Goal: Obtain resource: Download file/media

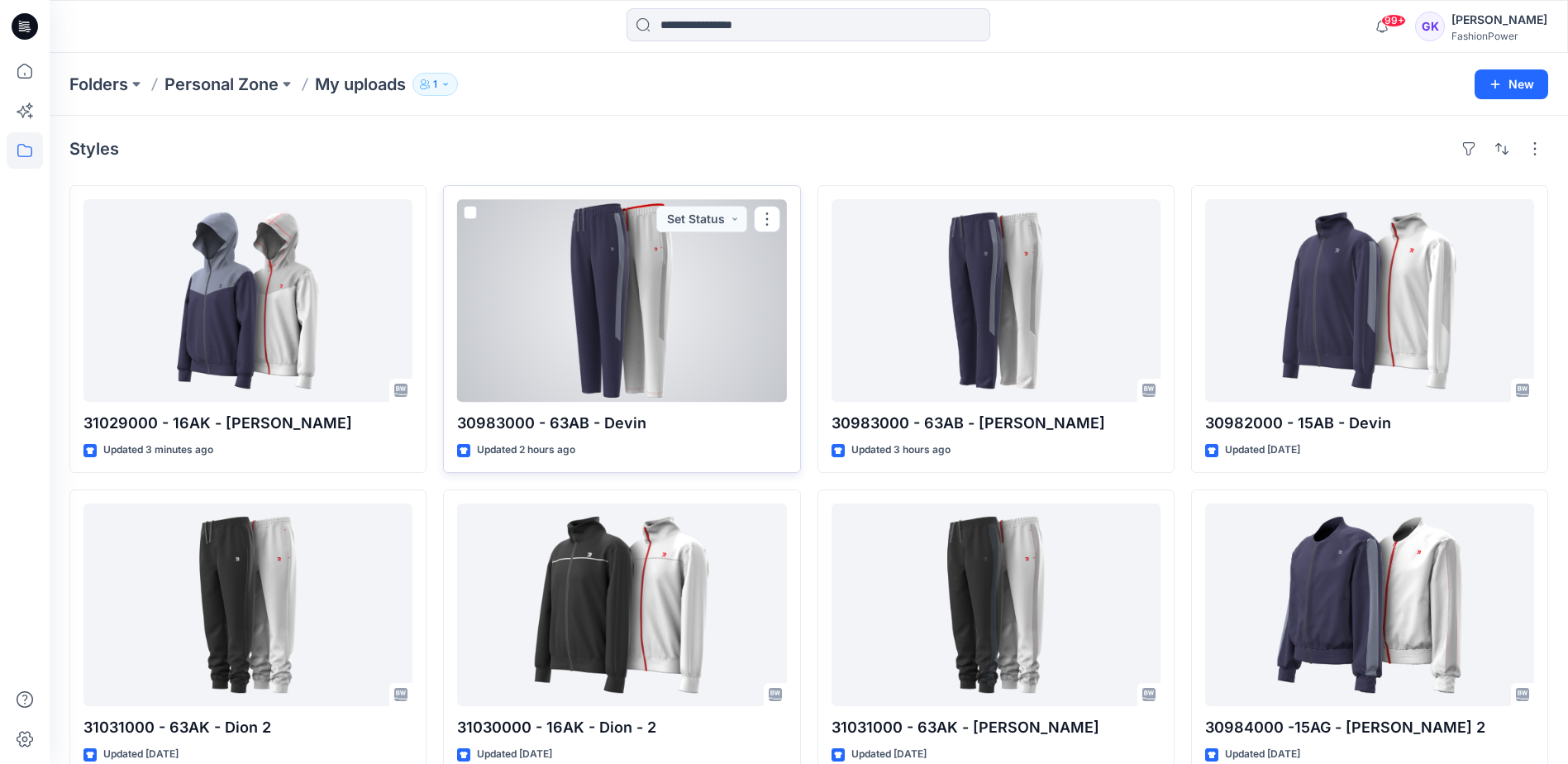
click at [711, 300] on div at bounding box center [622, 301] width 329 height 203
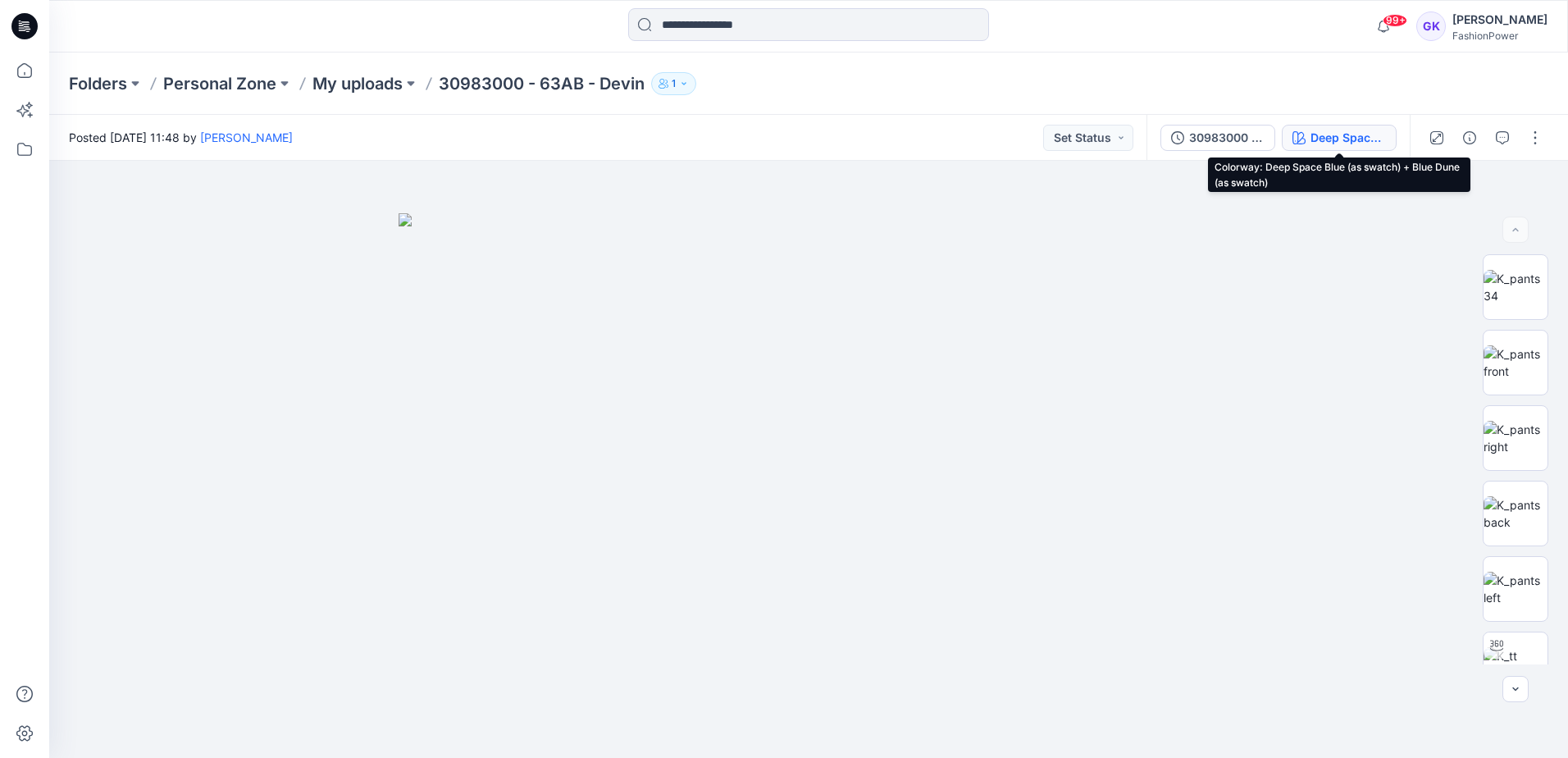
click at [1302, 135] on icon "button" at bounding box center [1299, 138] width 14 height 14
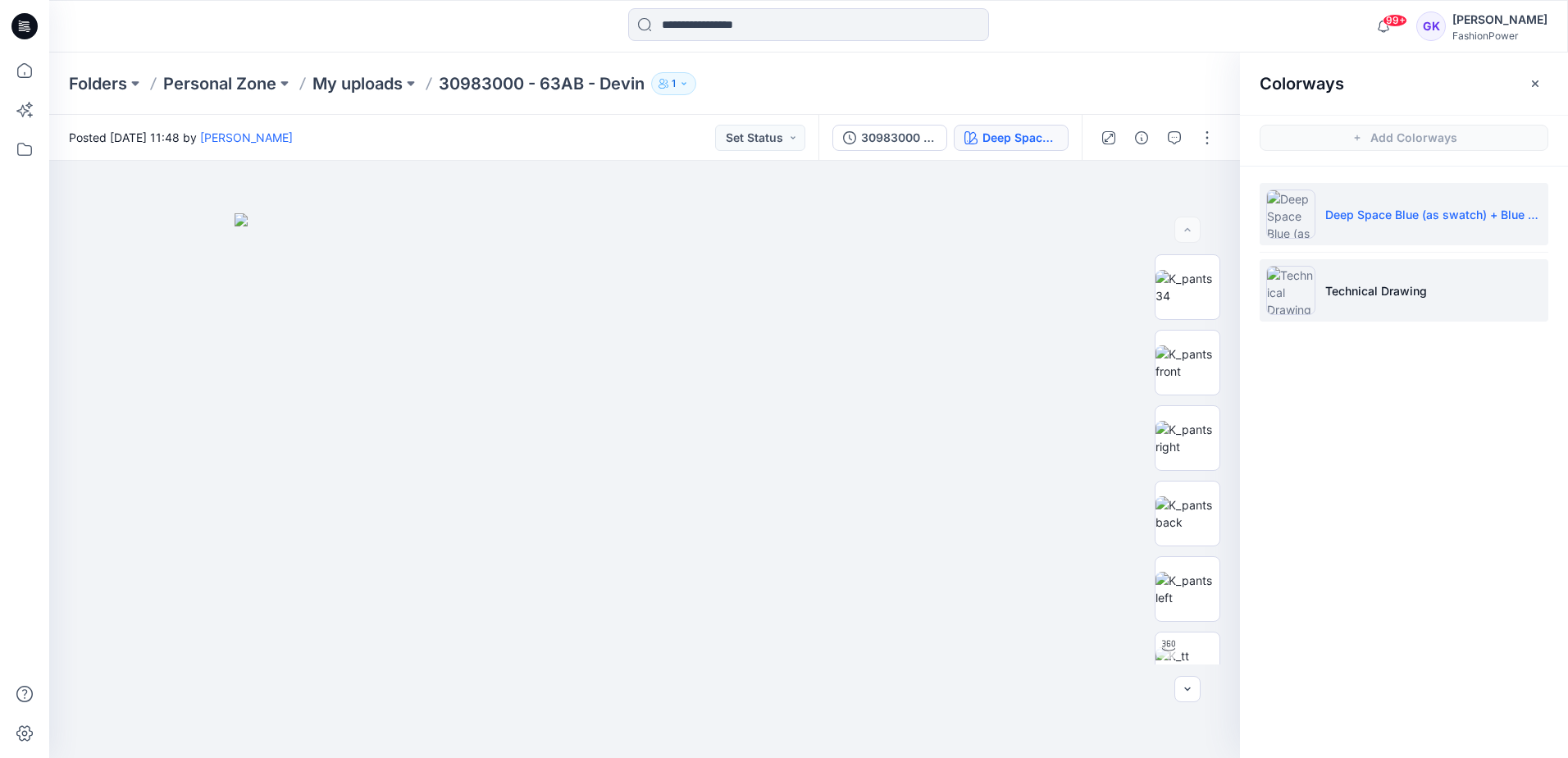
click at [1434, 291] on li "Technical Drawing" at bounding box center [1403, 290] width 288 height 63
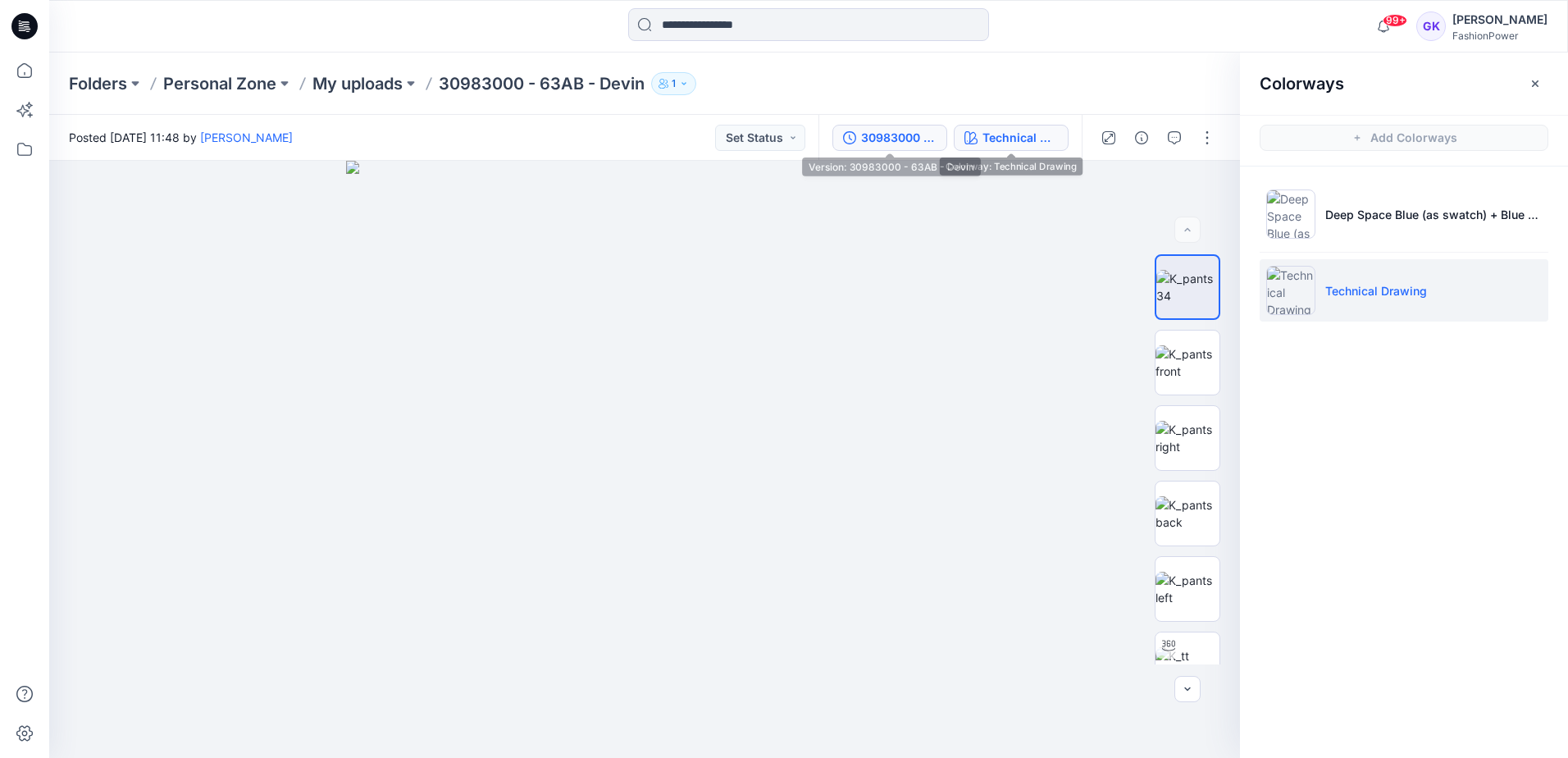
click at [891, 132] on div "30983000 - 63AB - Devin" at bounding box center [898, 137] width 75 height 18
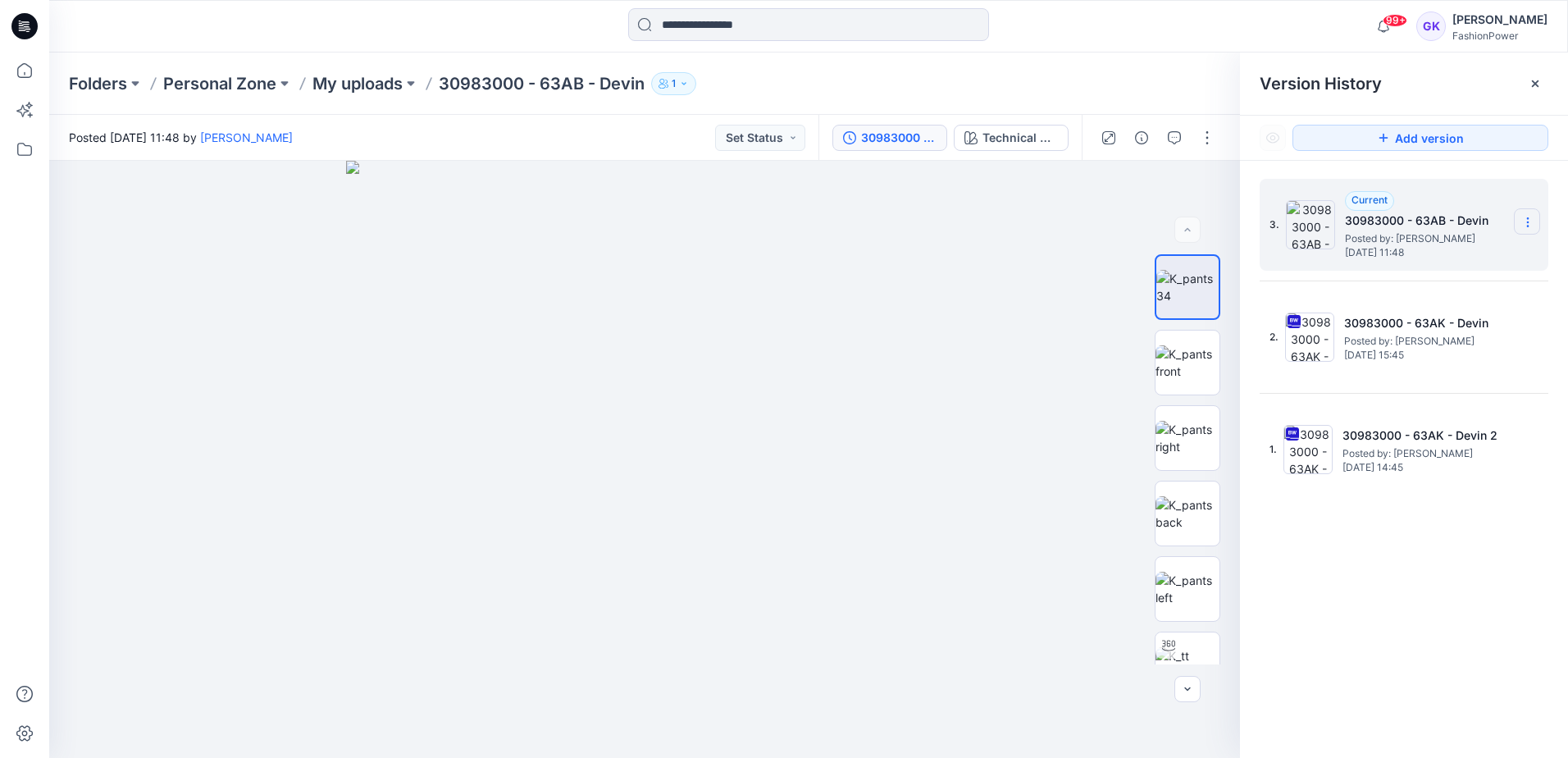
click at [1531, 215] on section at bounding box center [1527, 221] width 26 height 26
click at [1373, 568] on div "3. Current 30983000 - 63AB - Devin Posted by: Guerline Kamp Tuesday, August 19,…" at bounding box center [1404, 471] width 328 height 621
click at [335, 85] on p "My uploads" at bounding box center [357, 83] width 90 height 23
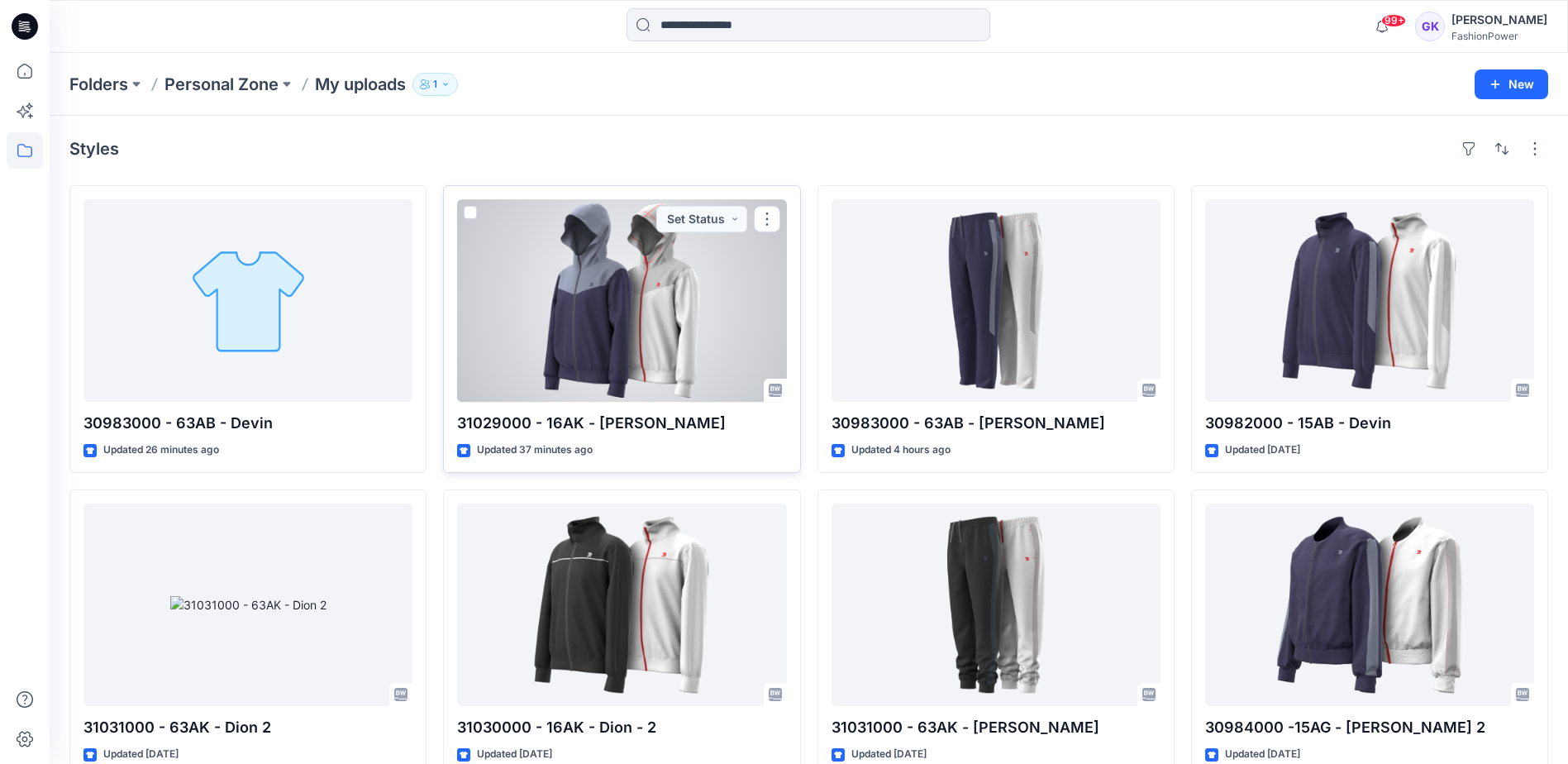
click at [615, 298] on div at bounding box center [622, 301] width 329 height 203
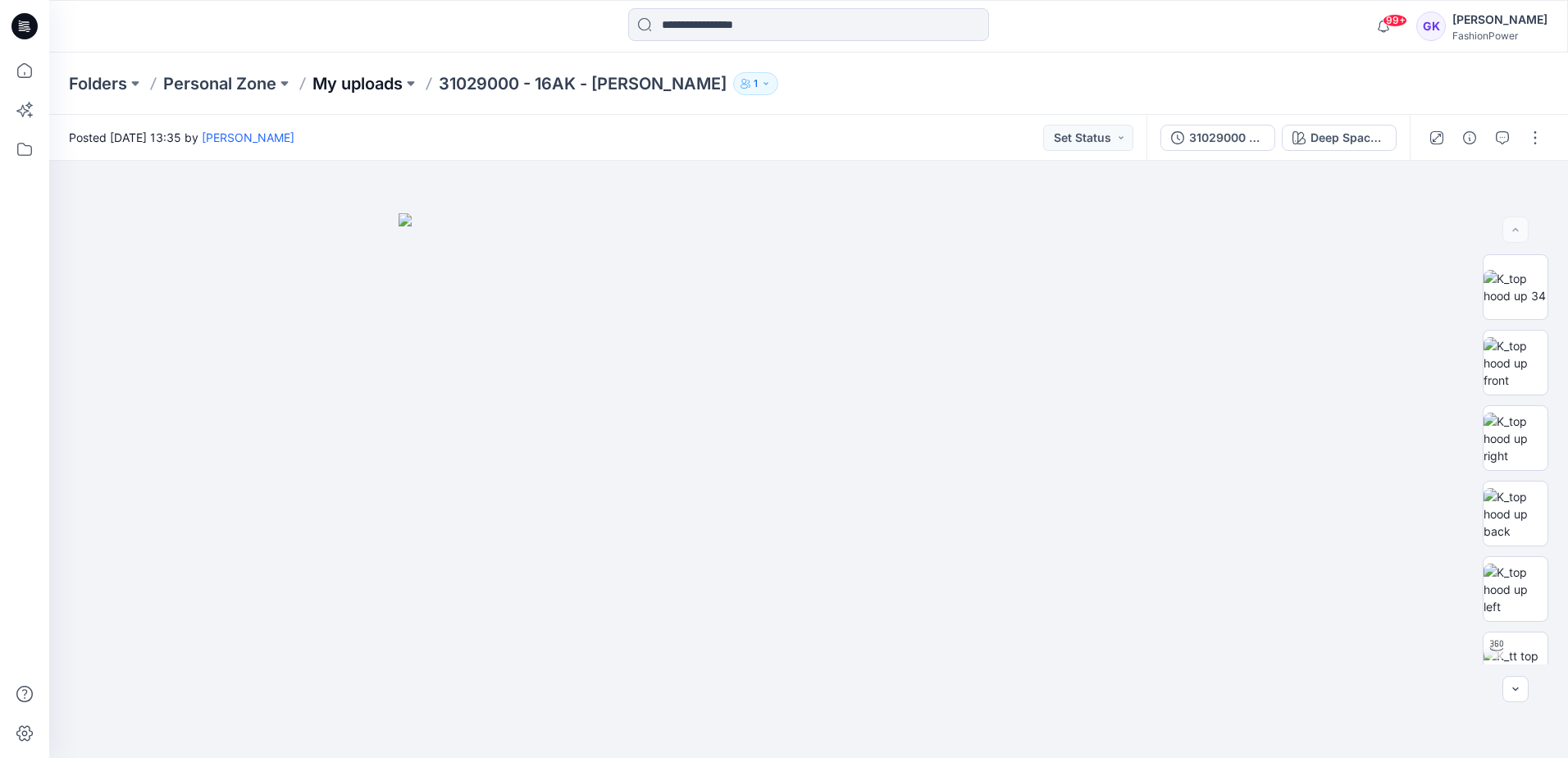
click at [343, 75] on p "My uploads" at bounding box center [357, 83] width 90 height 23
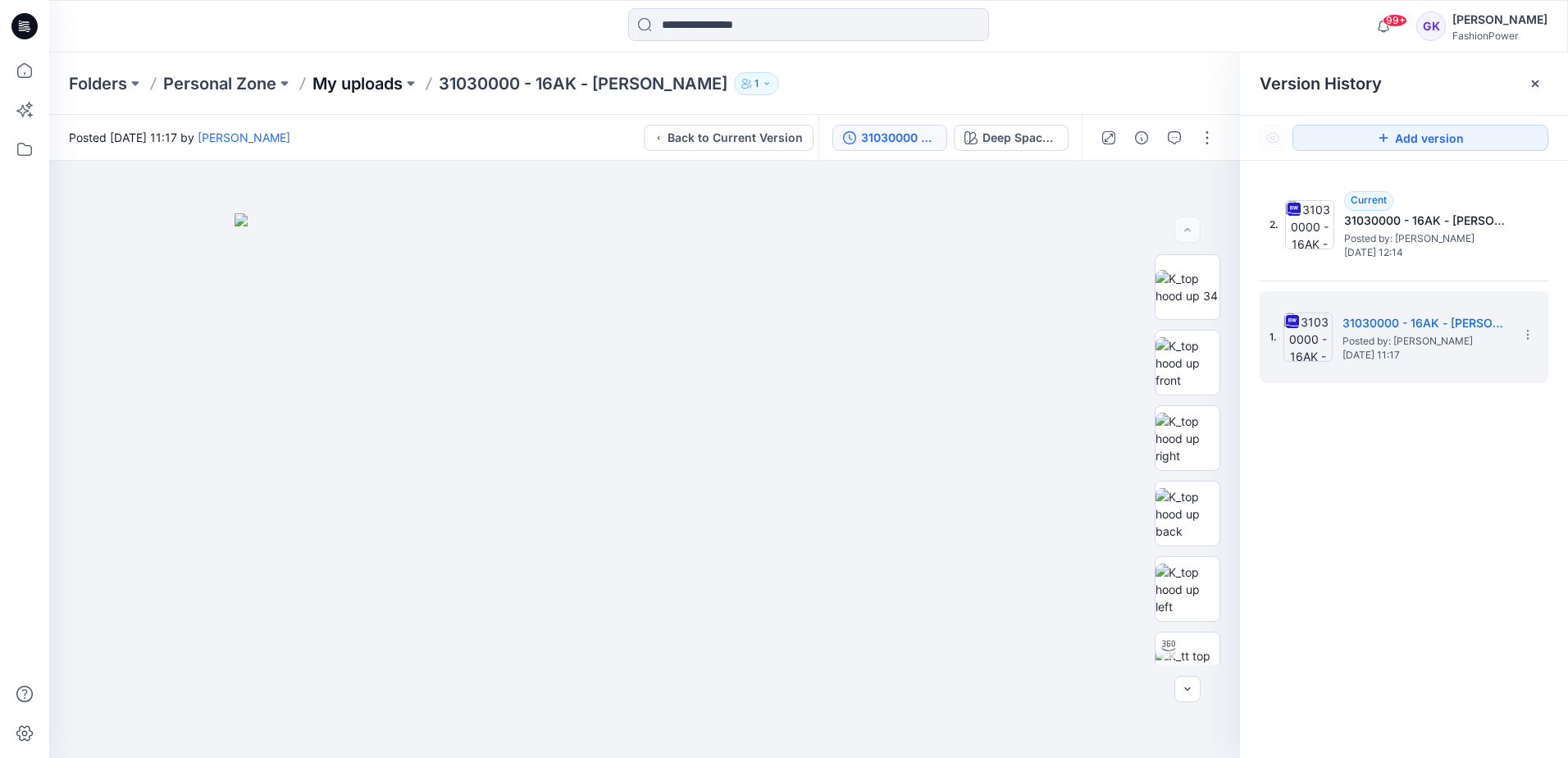
click at [359, 89] on p "My uploads" at bounding box center [357, 83] width 90 height 23
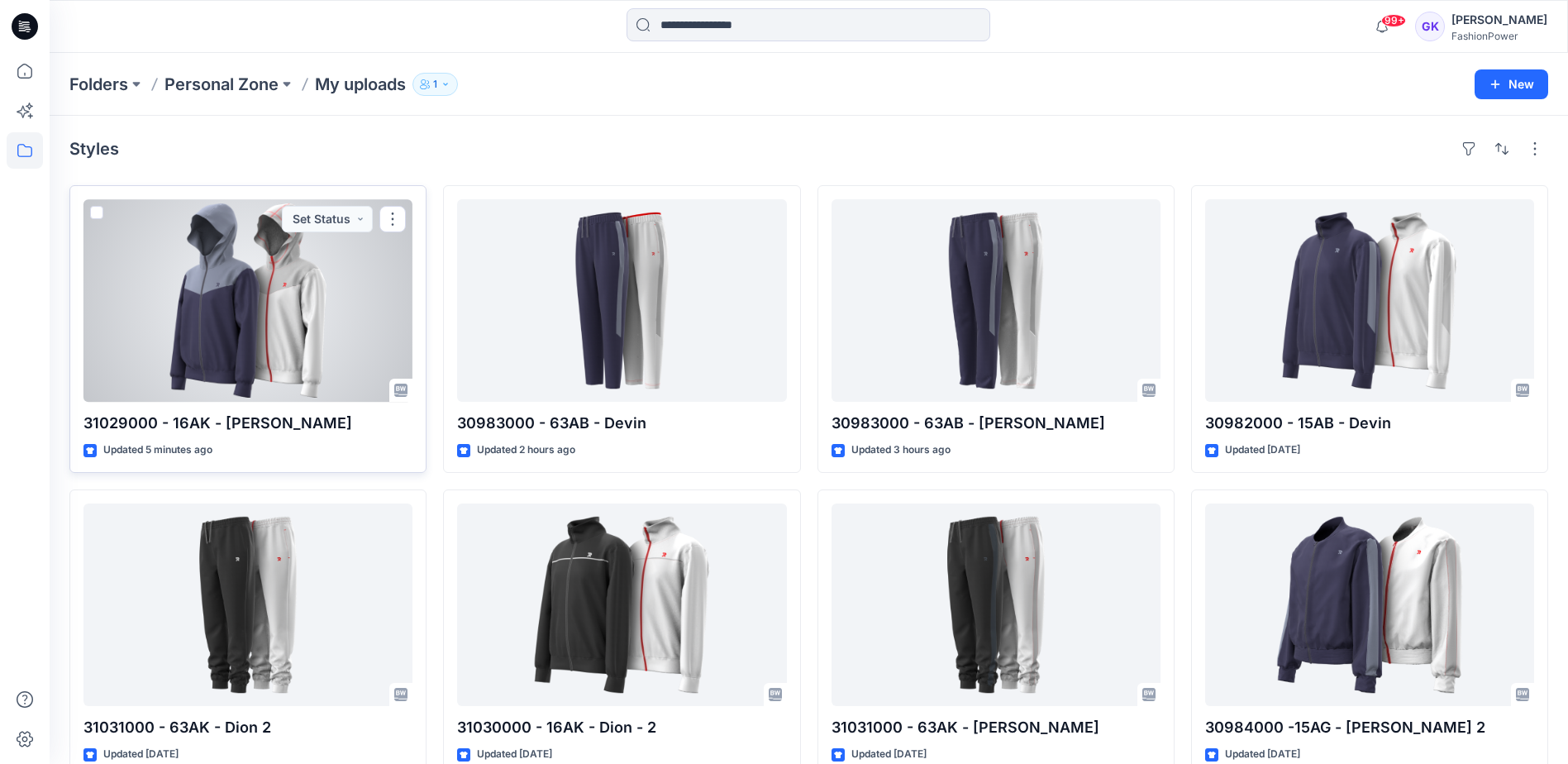
click at [296, 297] on div at bounding box center [248, 301] width 329 height 203
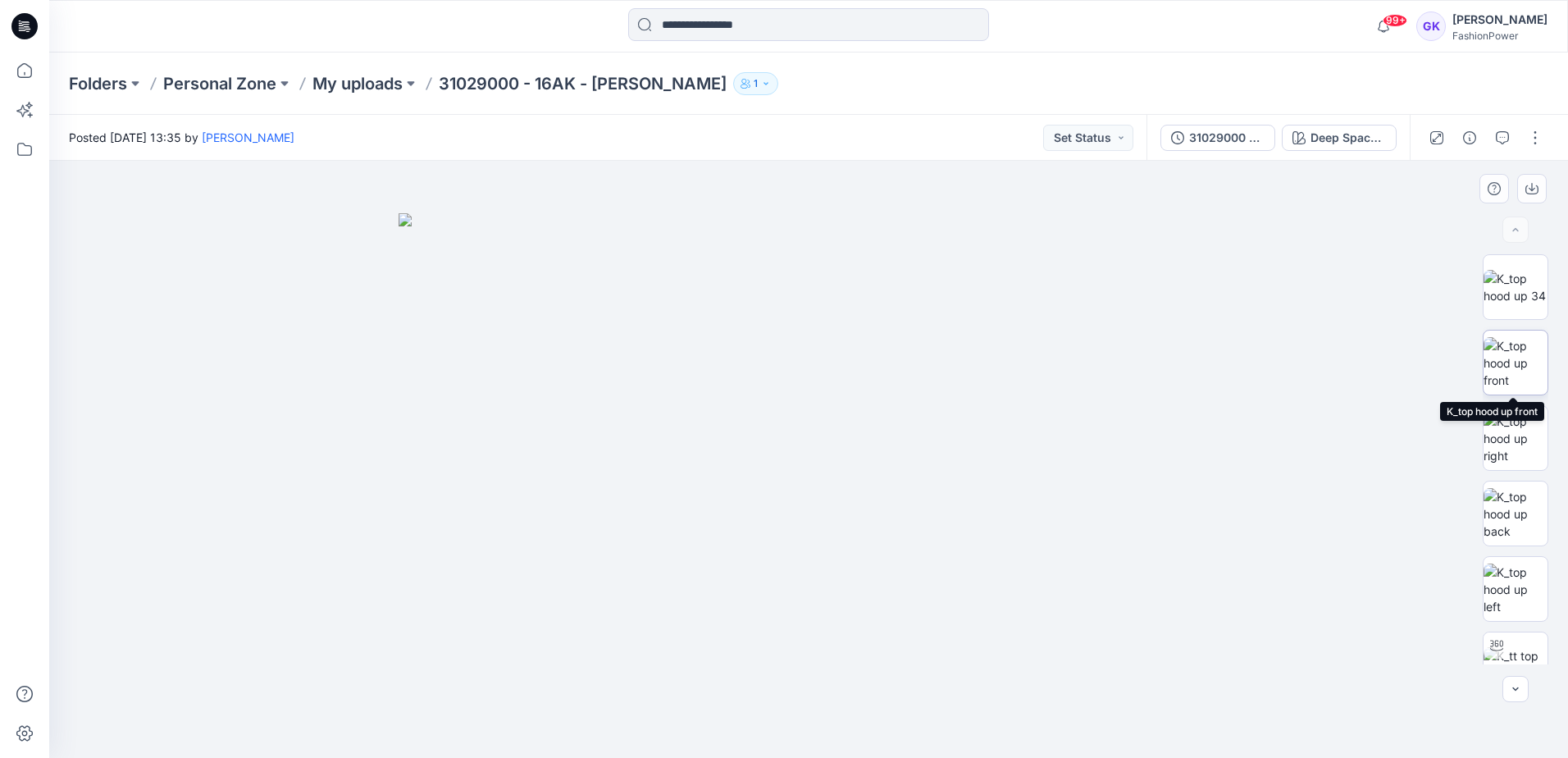
click at [1505, 363] on img at bounding box center [1516, 362] width 64 height 52
click at [1538, 191] on icon "button" at bounding box center [1532, 190] width 14 height 9
click at [1519, 518] on img at bounding box center [1516, 514] width 64 height 52
click at [1532, 184] on icon "button" at bounding box center [1532, 187] width 7 height 8
click at [1515, 608] on img at bounding box center [1516, 589] width 64 height 52
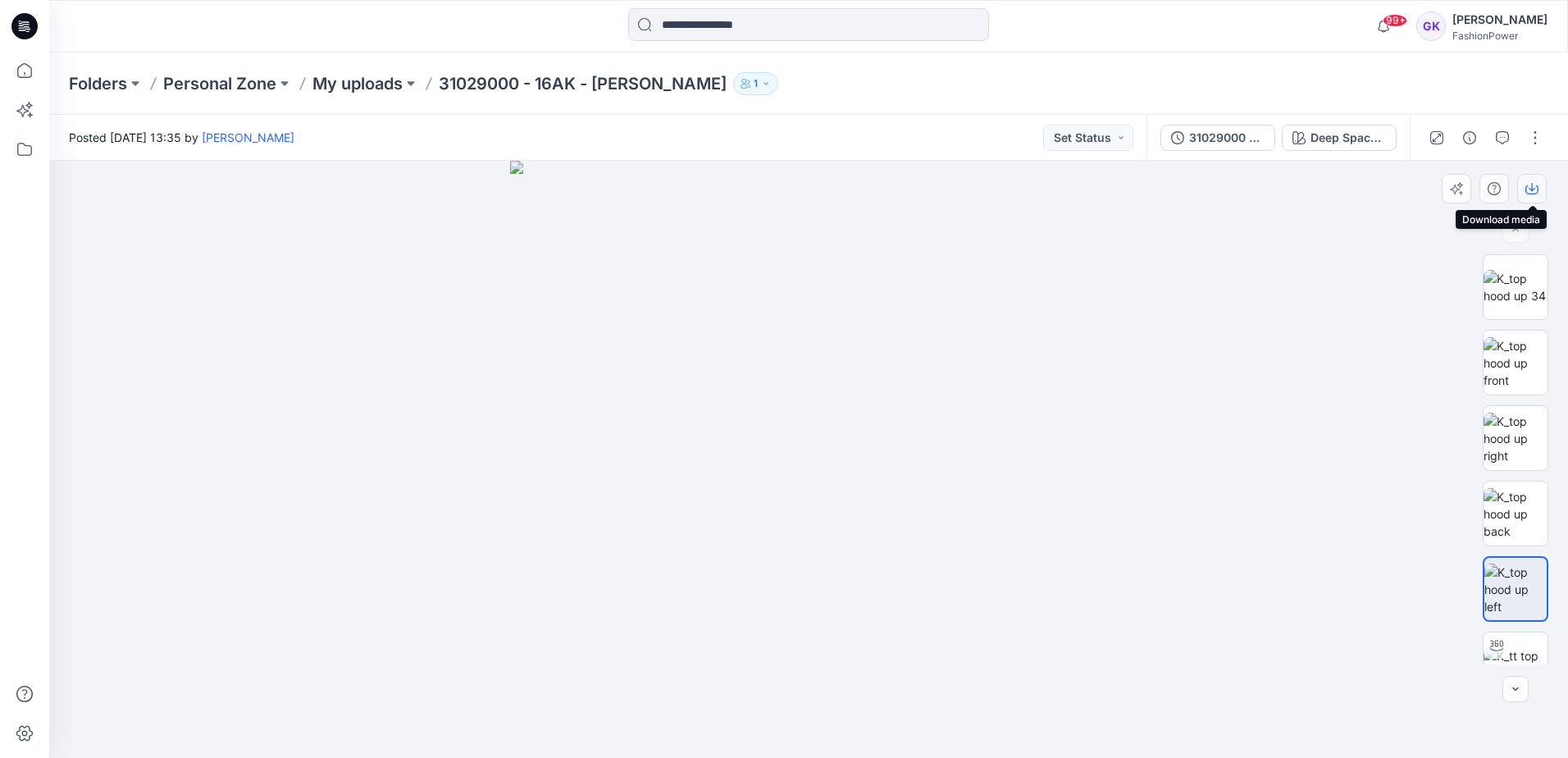
click at [1531, 182] on icon "button" at bounding box center [1532, 189] width 14 height 14
click at [367, 89] on p "My uploads" at bounding box center [357, 83] width 90 height 23
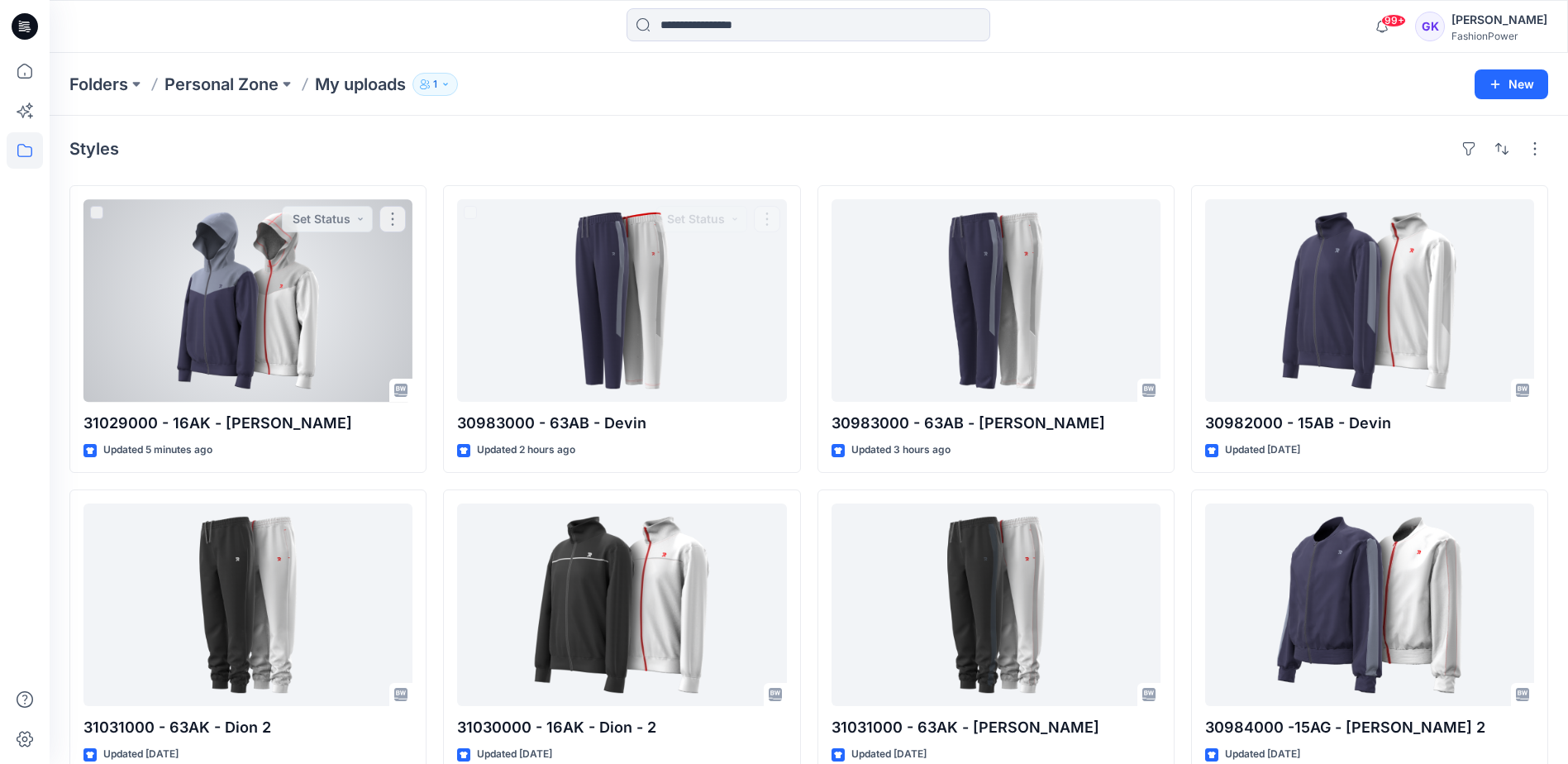
click at [286, 313] on div at bounding box center [248, 301] width 329 height 203
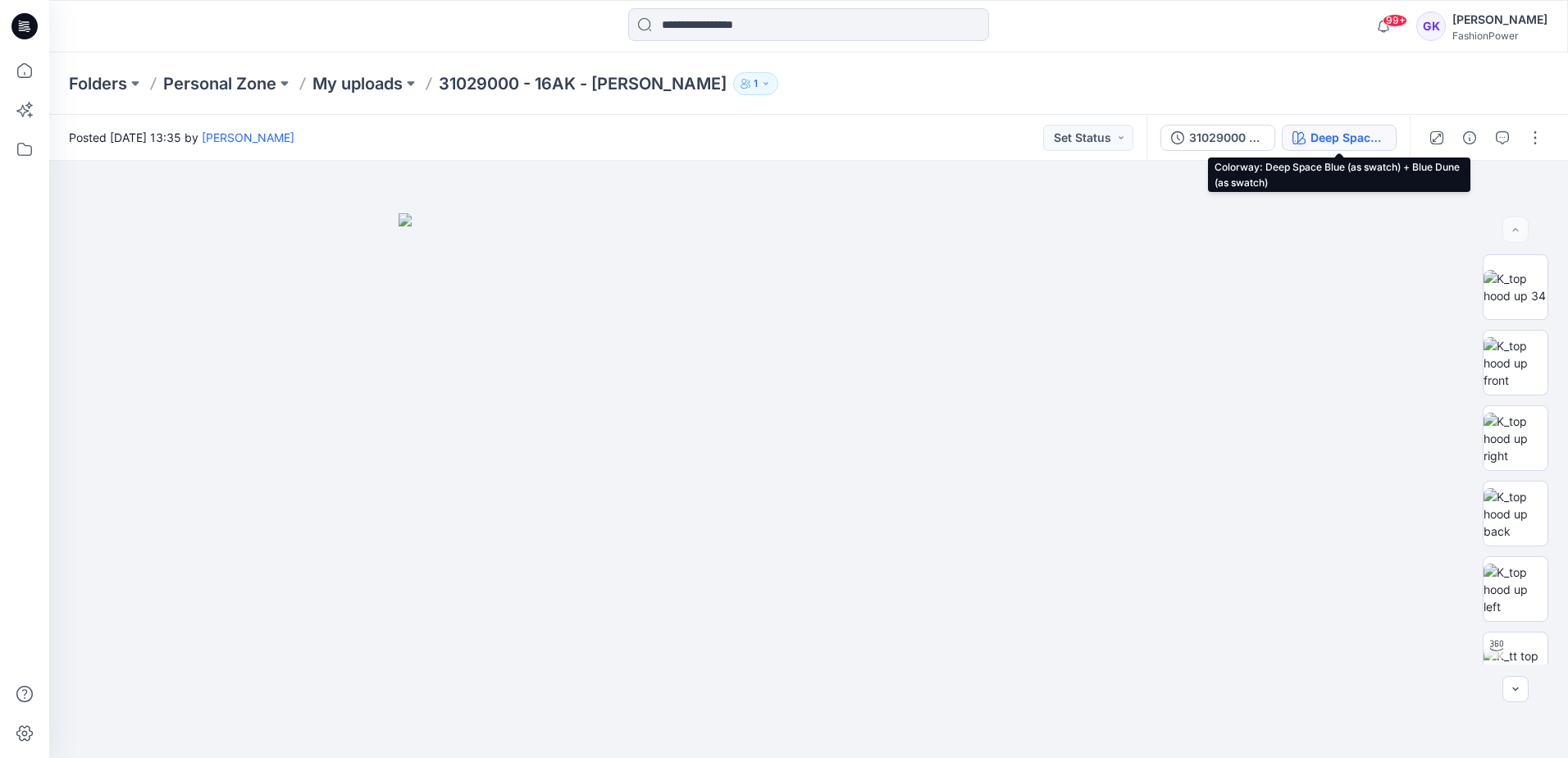
click at [1337, 139] on div "Deep Space Blue (as swatch) + Blue Dune (as swatch)" at bounding box center [1347, 137] width 75 height 18
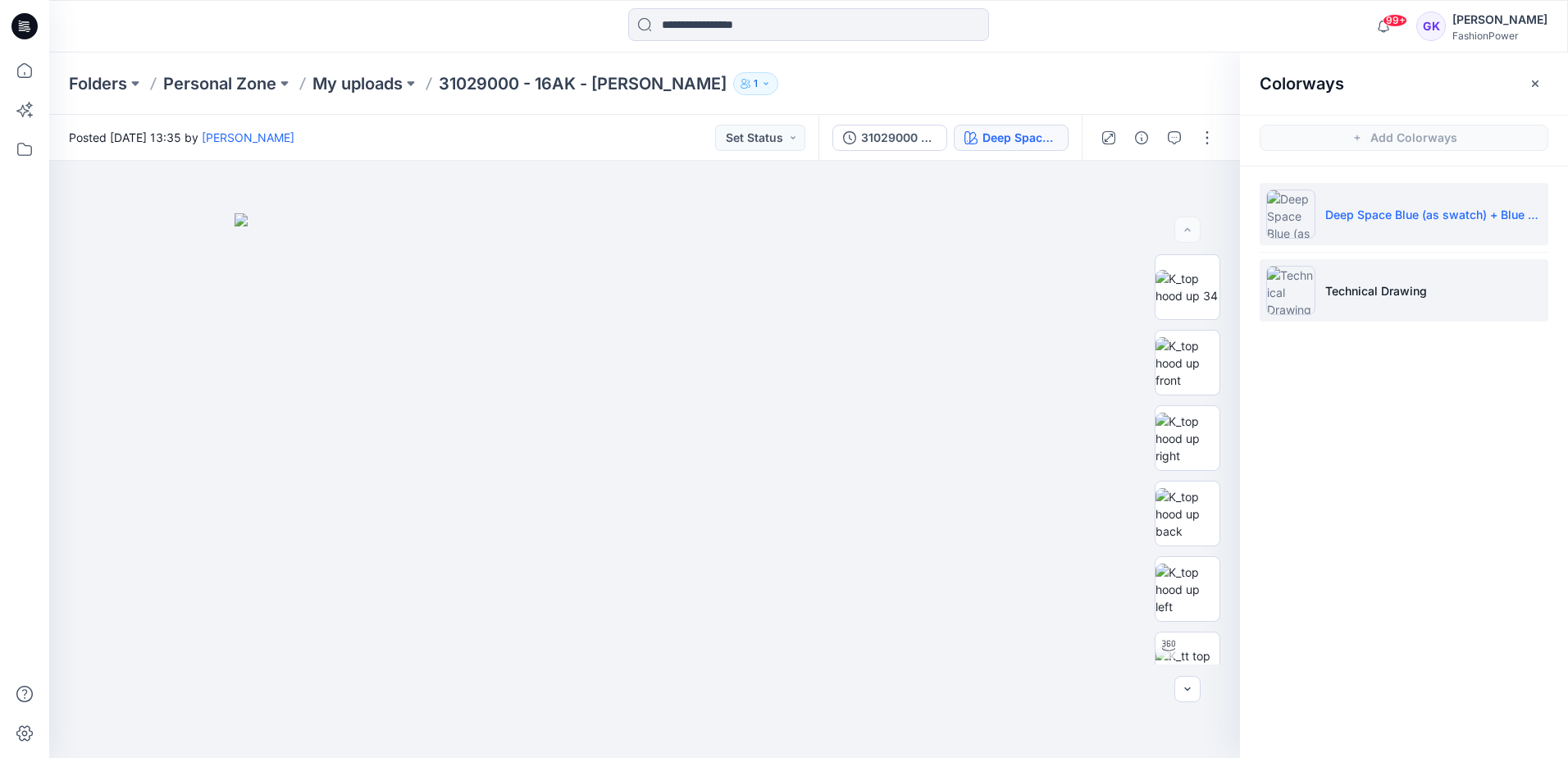
click at [1410, 288] on p "Technical Drawing" at bounding box center [1376, 291] width 101 height 17
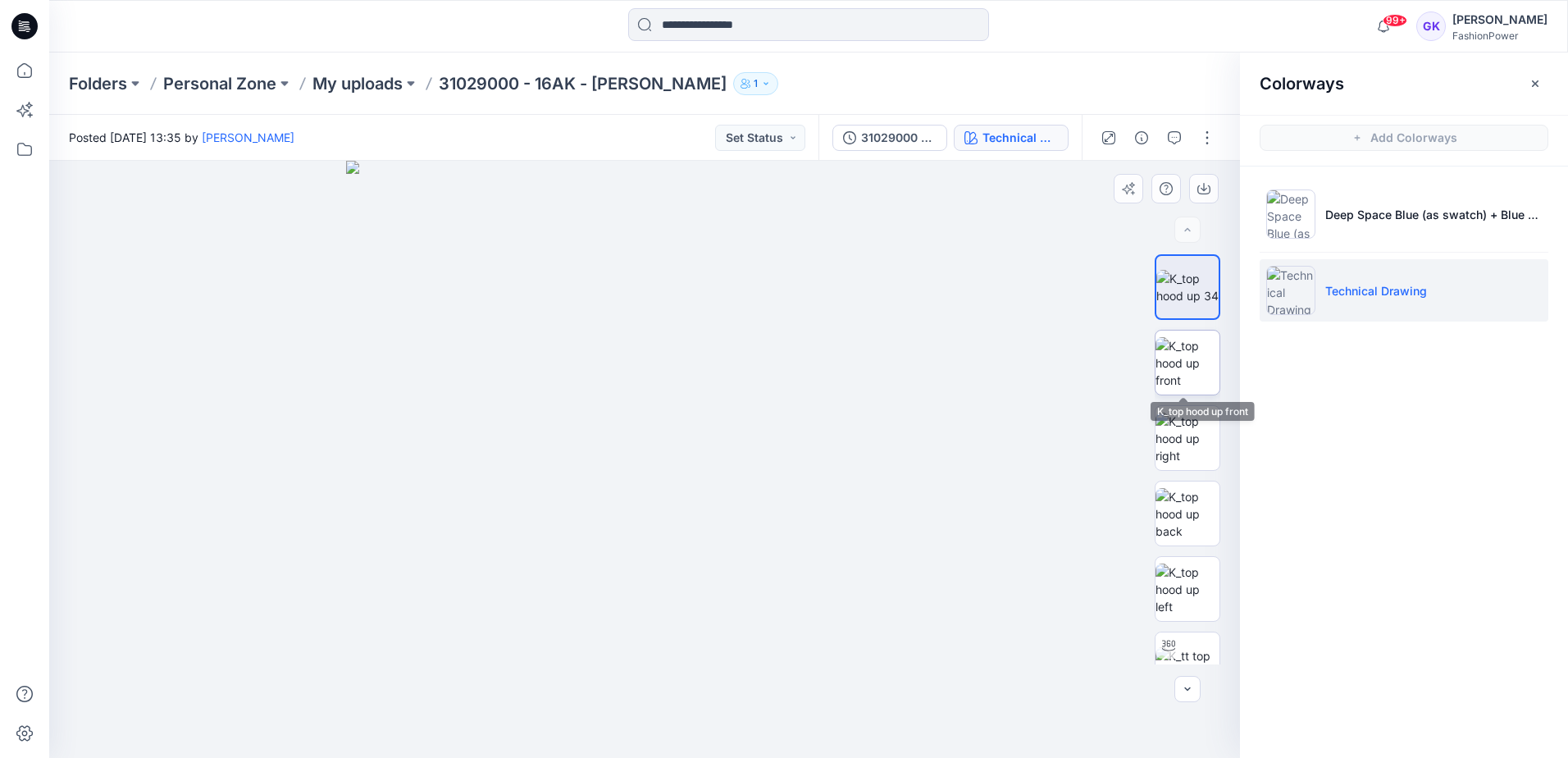
click at [1191, 362] on img at bounding box center [1187, 362] width 64 height 52
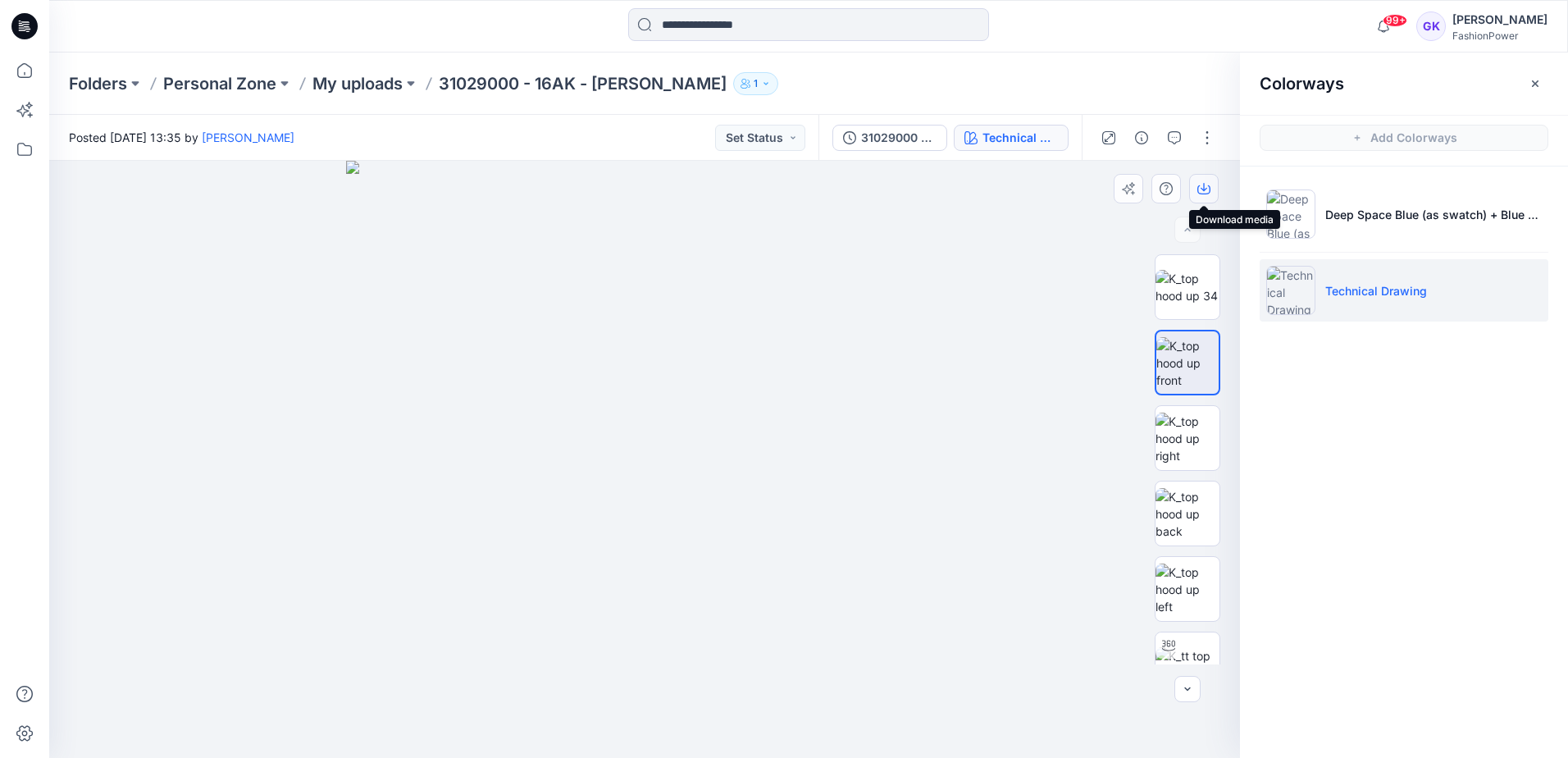
click at [1201, 190] on icon "button" at bounding box center [1204, 189] width 14 height 14
click at [1179, 521] on img at bounding box center [1187, 514] width 64 height 52
click at [1207, 190] on icon "button" at bounding box center [1204, 189] width 14 height 14
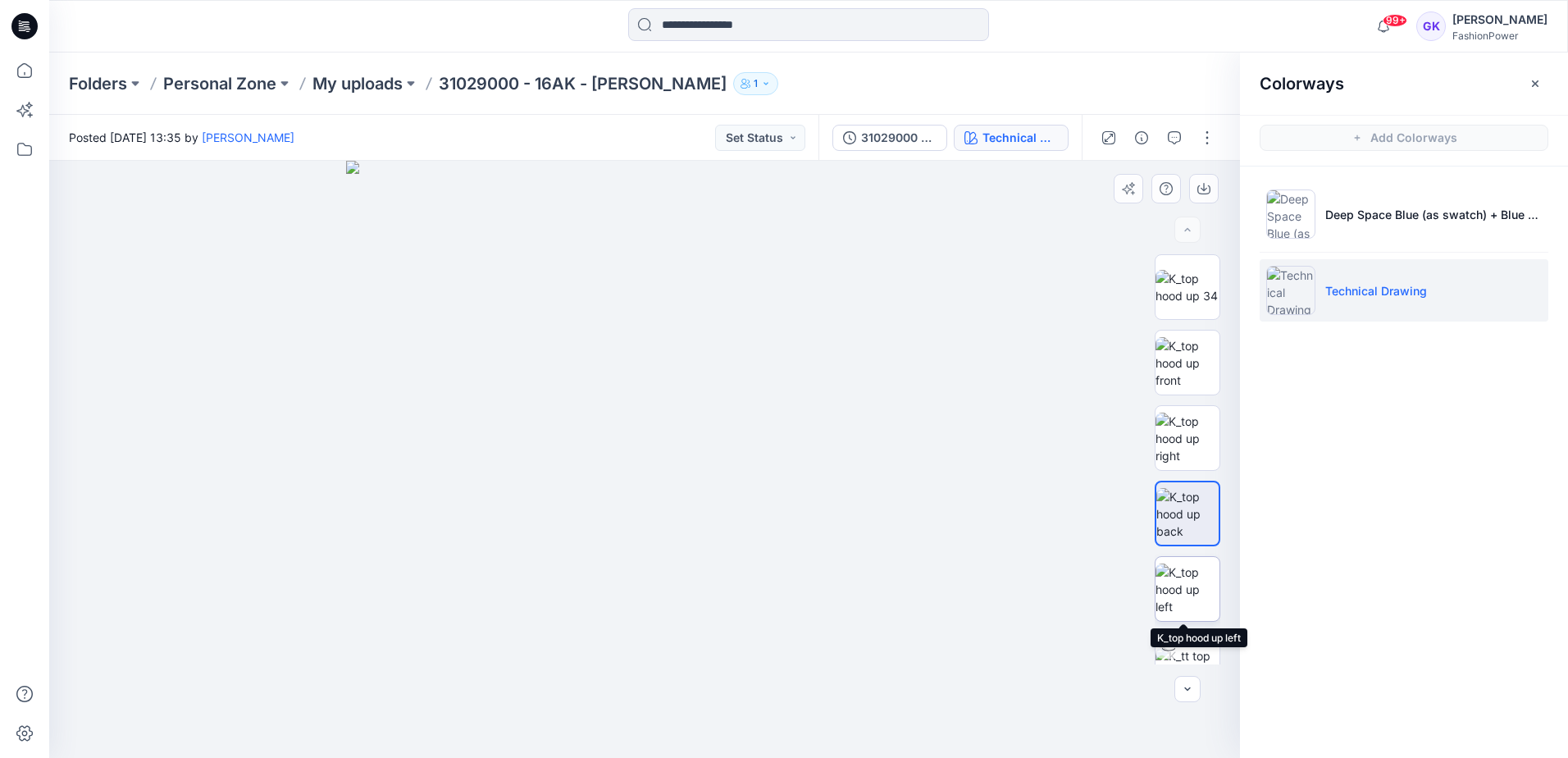
click at [1180, 600] on img at bounding box center [1187, 589] width 64 height 52
click at [1209, 502] on img at bounding box center [1187, 514] width 64 height 52
click at [645, 410] on img at bounding box center [644, 459] width 597 height 597
click at [1188, 579] on img at bounding box center [1187, 589] width 64 height 52
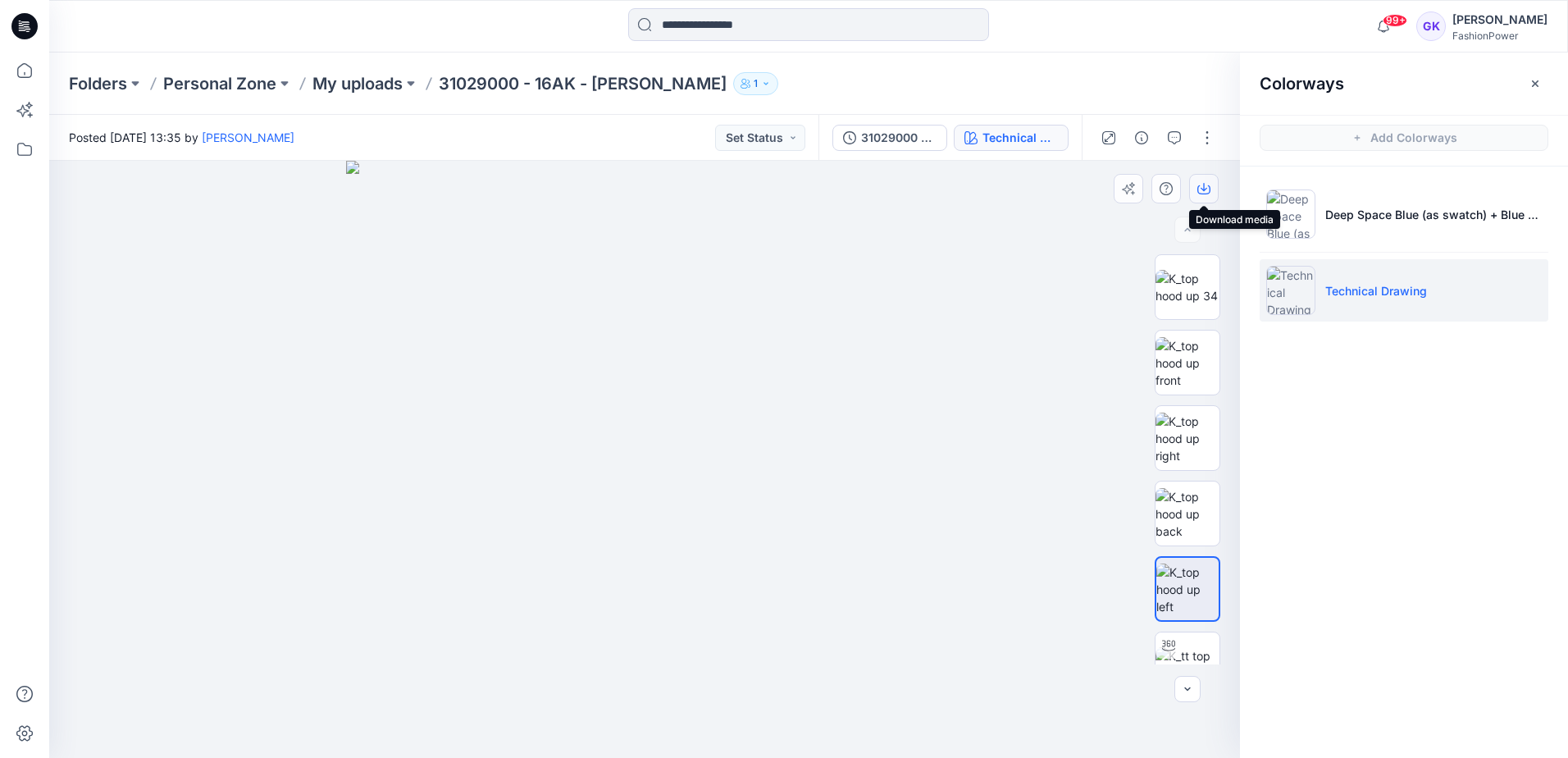
click at [1205, 188] on icon "button" at bounding box center [1204, 189] width 14 height 14
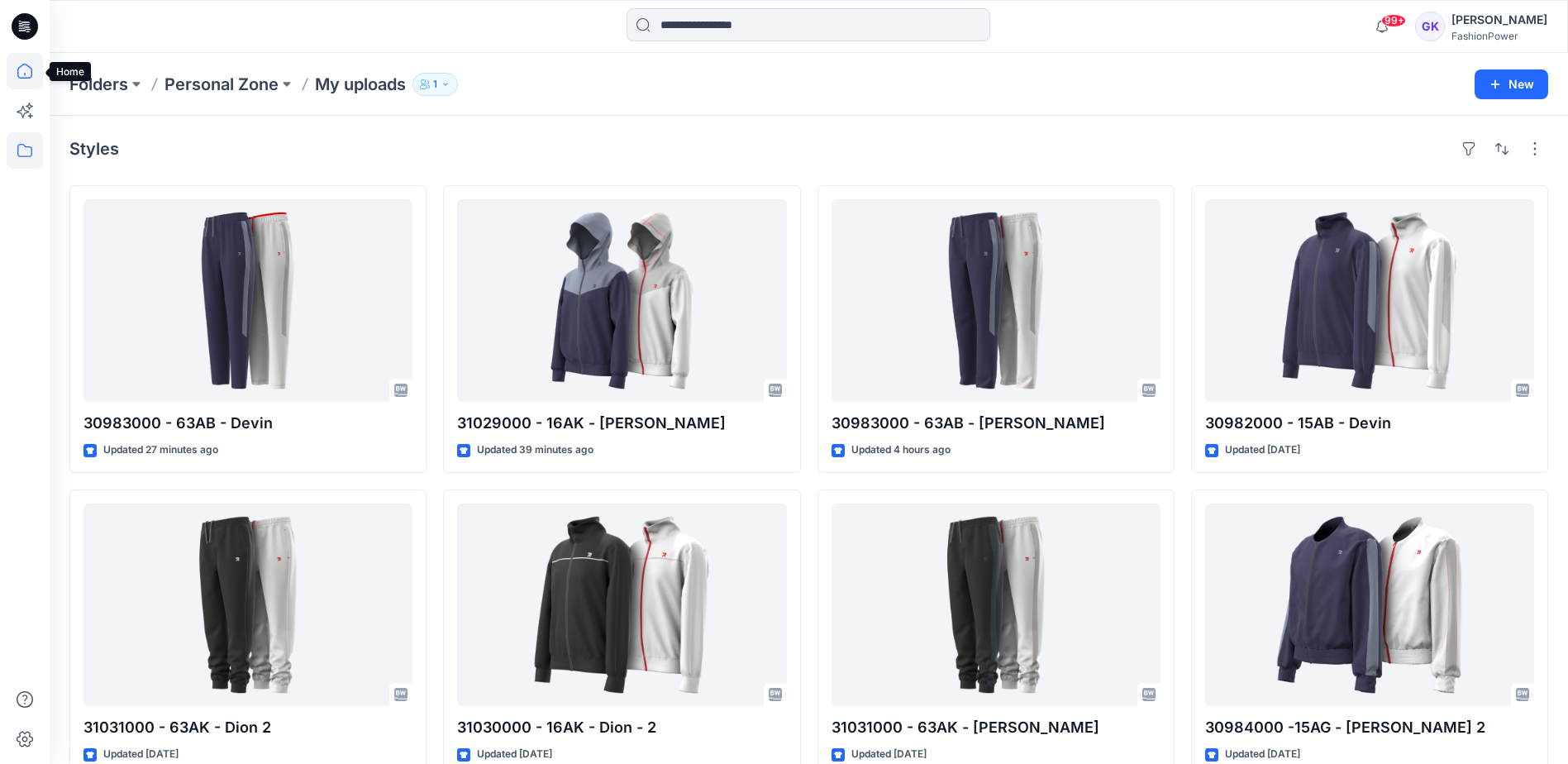
click at [28, 70] on icon at bounding box center [25, 71] width 37 height 37
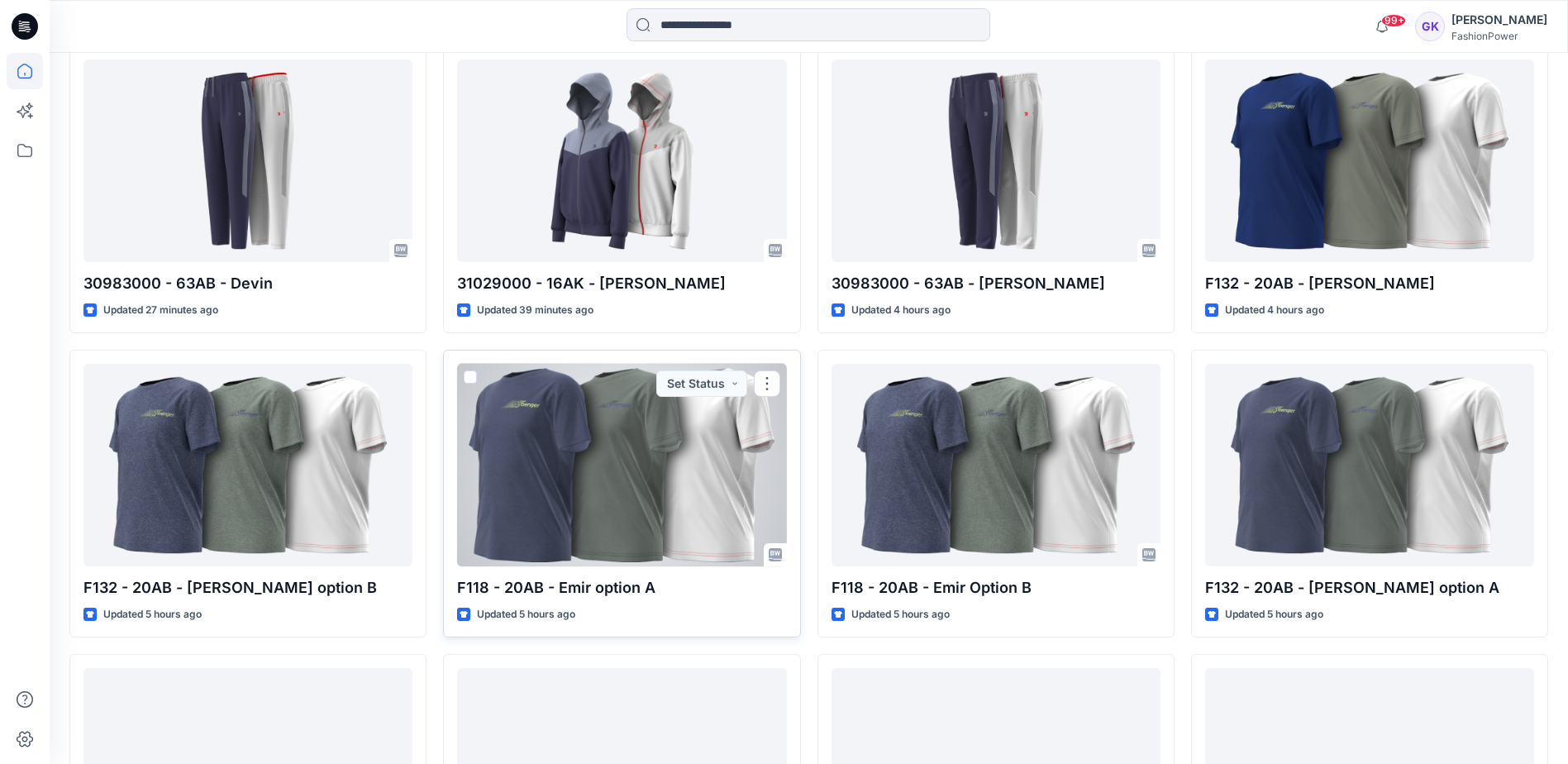
scroll to position [496, 0]
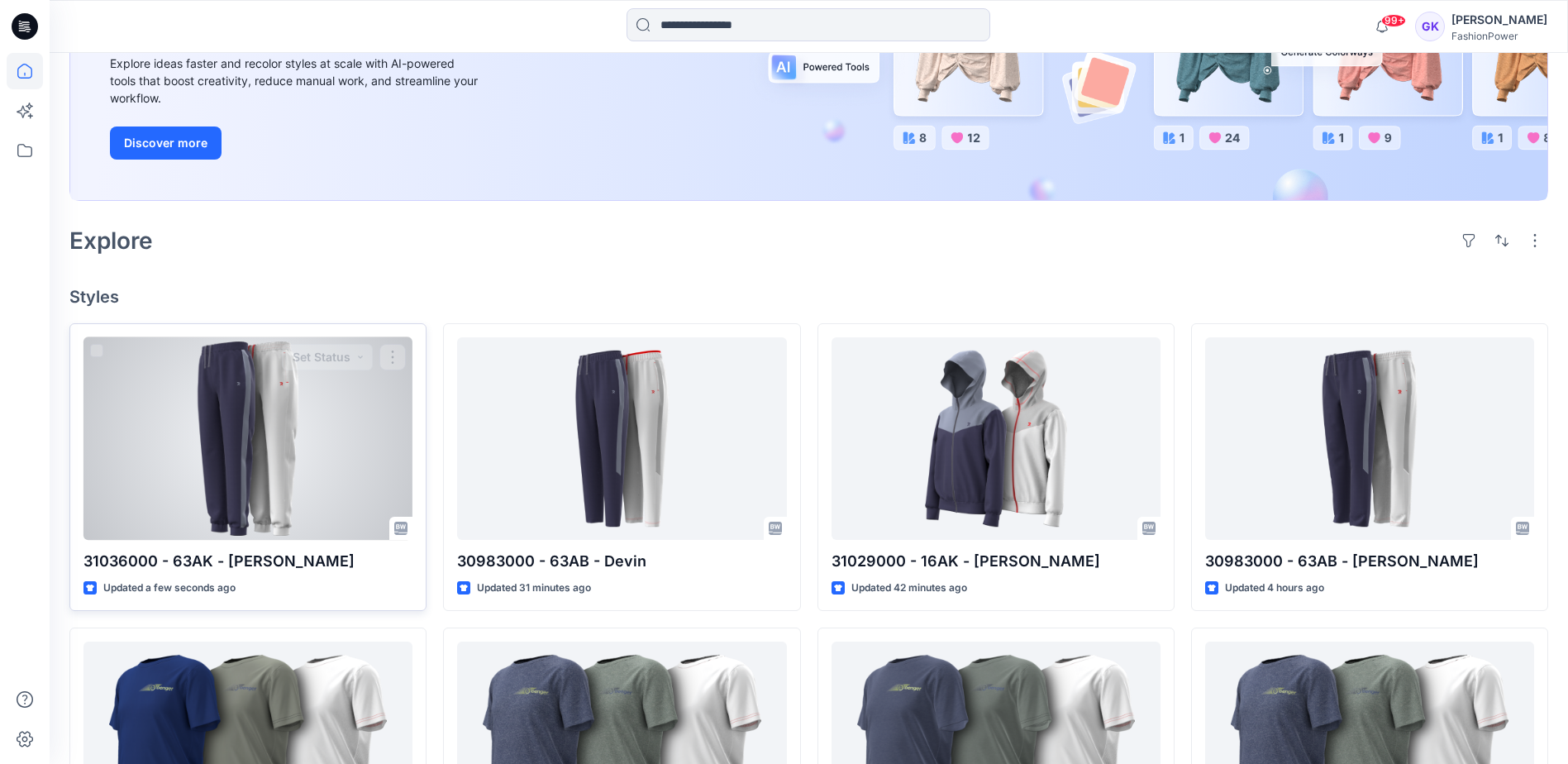
scroll to position [248, 0]
click at [288, 479] on div at bounding box center [248, 438] width 329 height 203
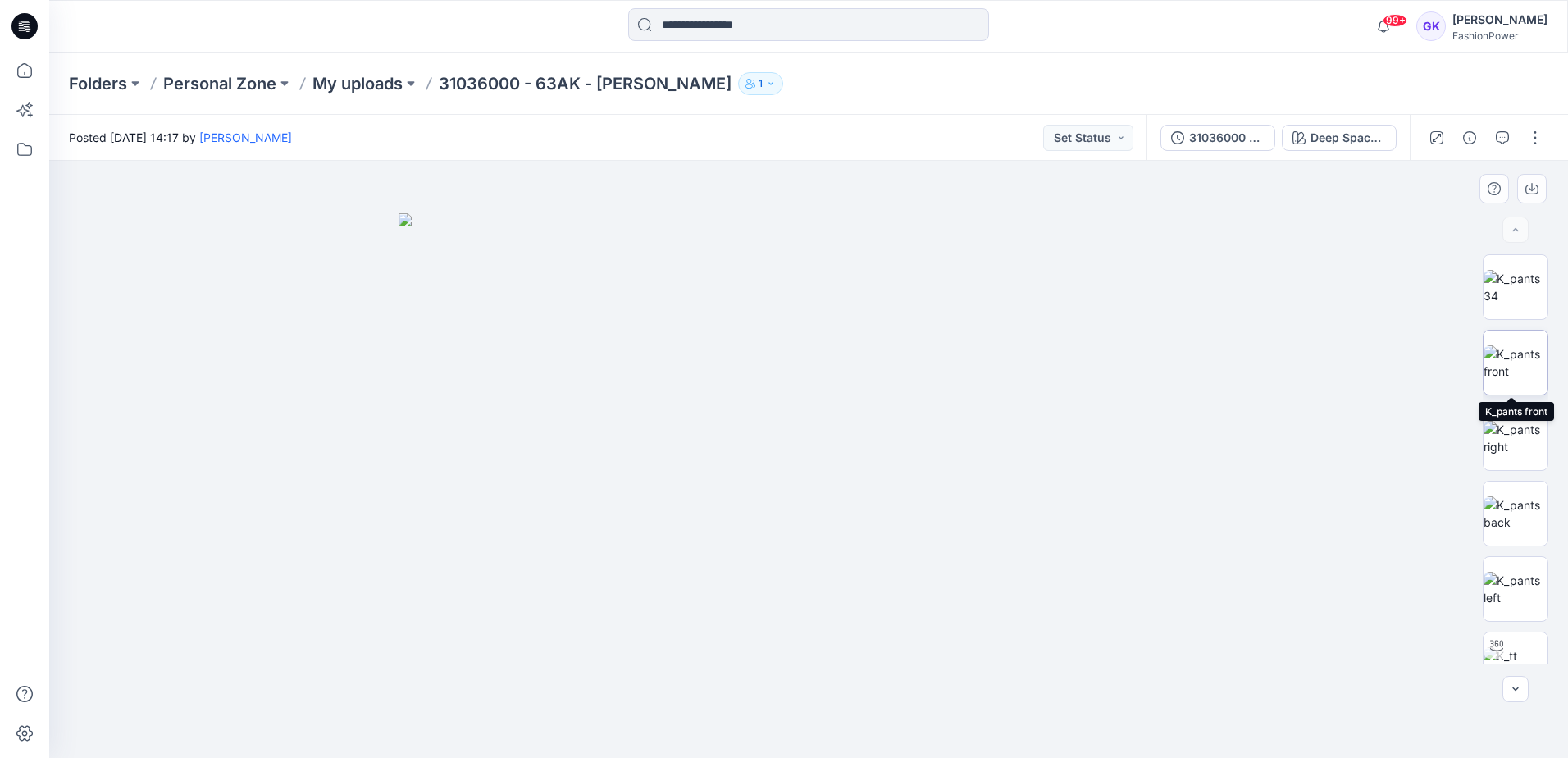
click at [1504, 360] on img at bounding box center [1516, 362] width 64 height 35
click at [1529, 191] on icon "button" at bounding box center [1532, 189] width 14 height 14
click at [1506, 509] on img at bounding box center [1516, 514] width 64 height 35
click at [1532, 182] on icon "button" at bounding box center [1532, 189] width 14 height 14
click at [1506, 606] on img at bounding box center [1516, 589] width 64 height 35
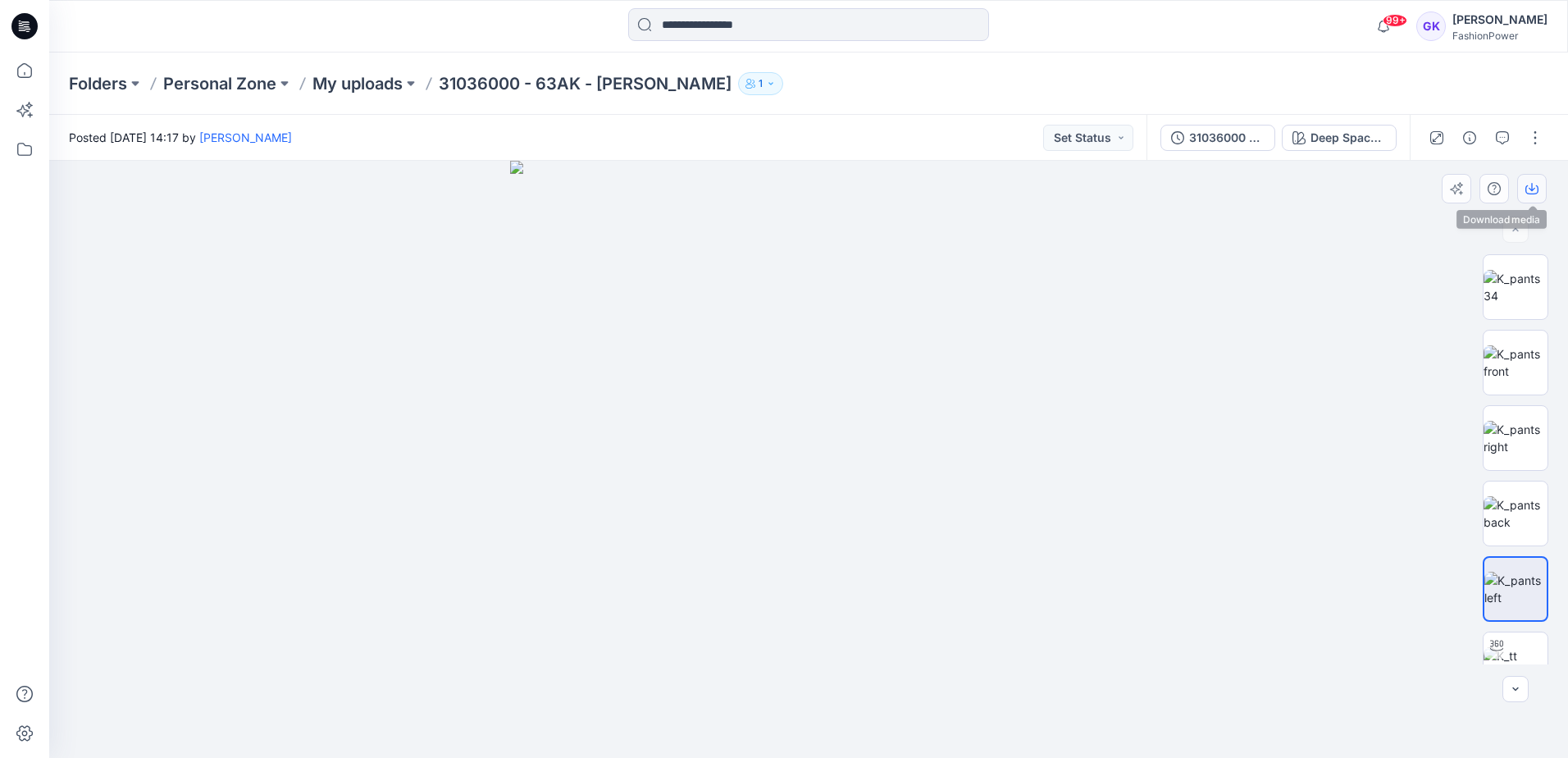
click at [1530, 182] on icon "button" at bounding box center [1532, 189] width 14 height 14
click at [1046, 235] on img at bounding box center [809, 459] width 597 height 597
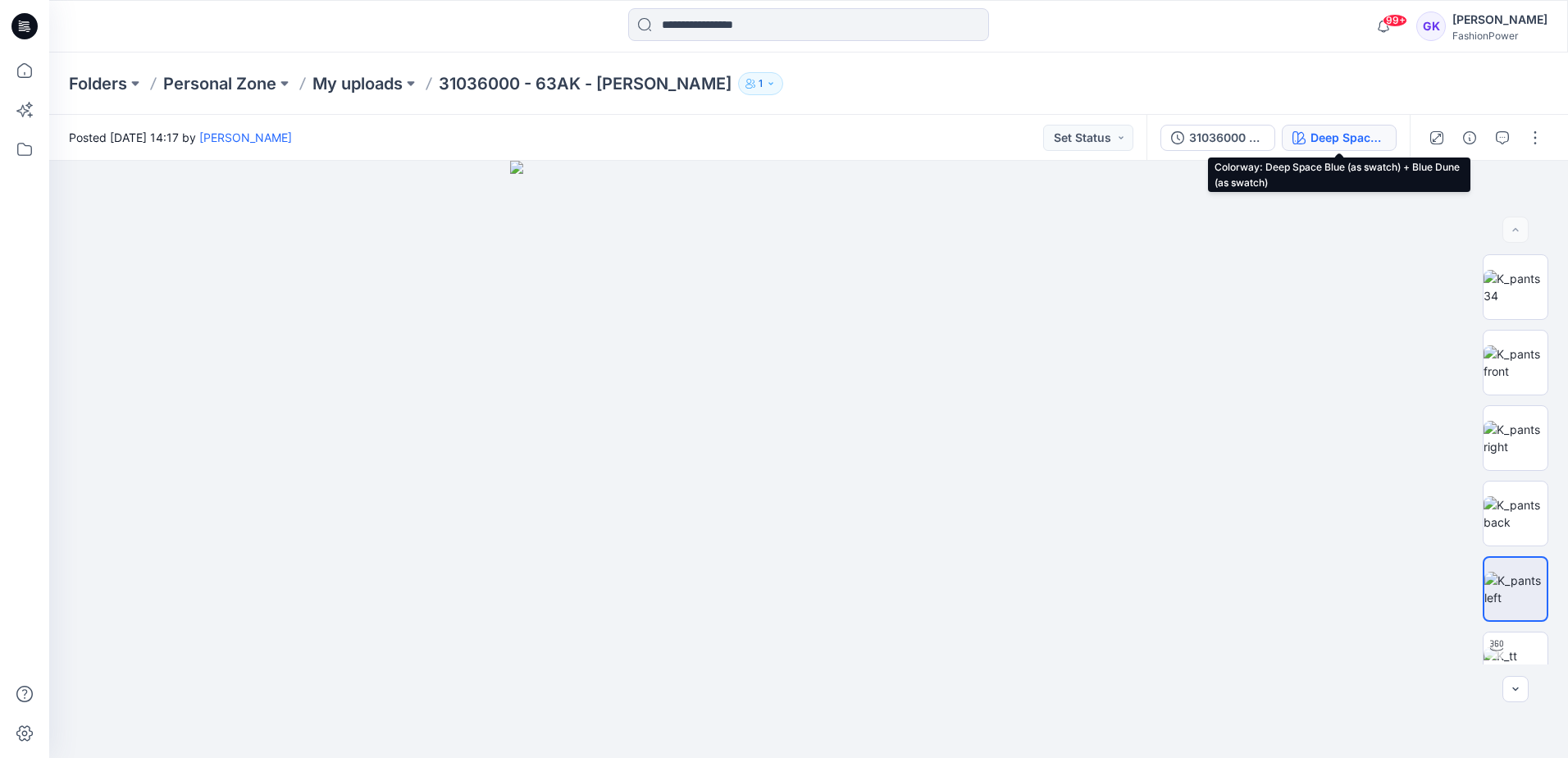
click at [1337, 137] on div "Deep Space Blue (as swatch) + Blue Dune (as swatch)" at bounding box center [1347, 137] width 75 height 18
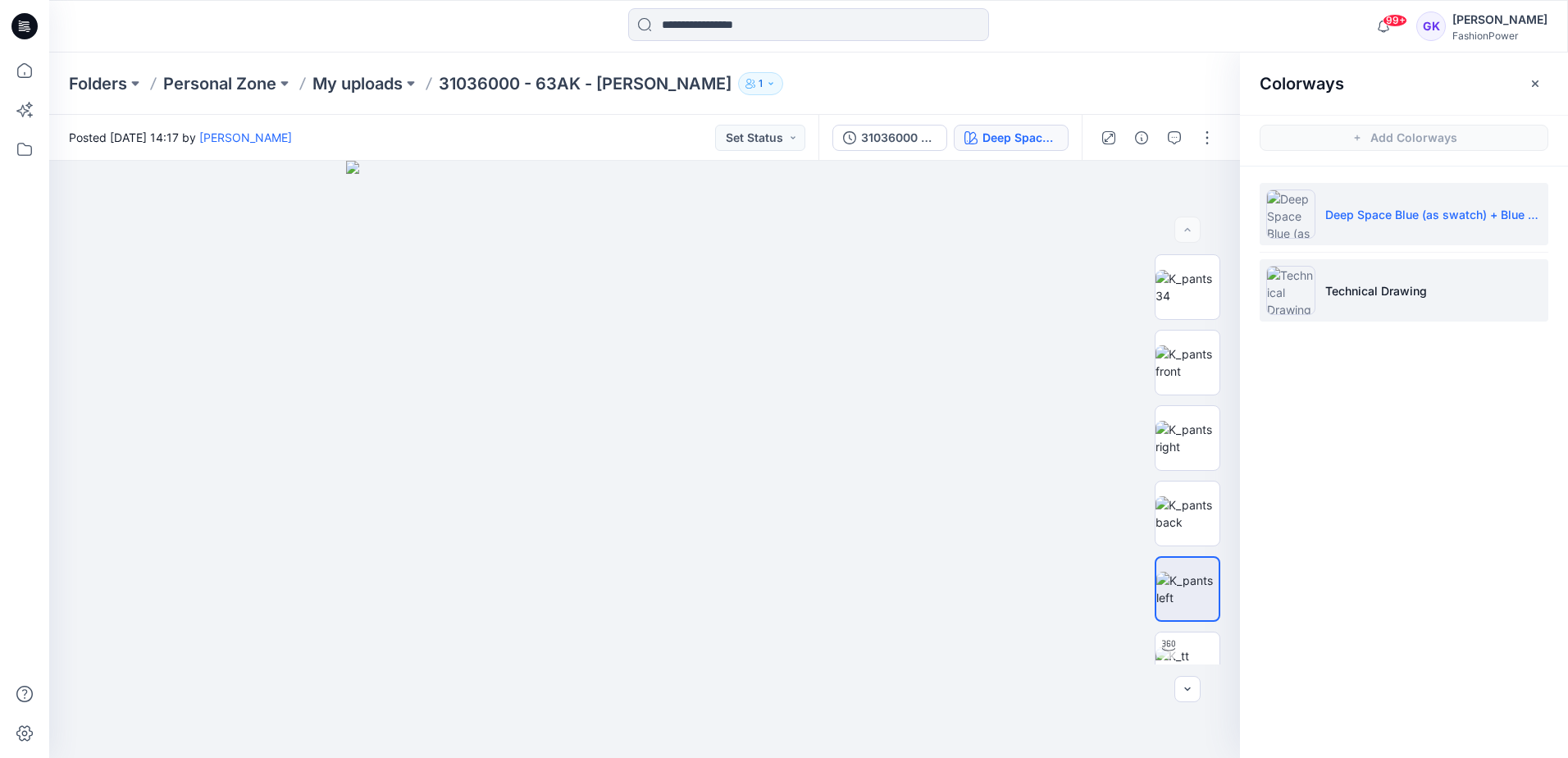
click at [1457, 283] on li "Technical Drawing" at bounding box center [1403, 290] width 288 height 63
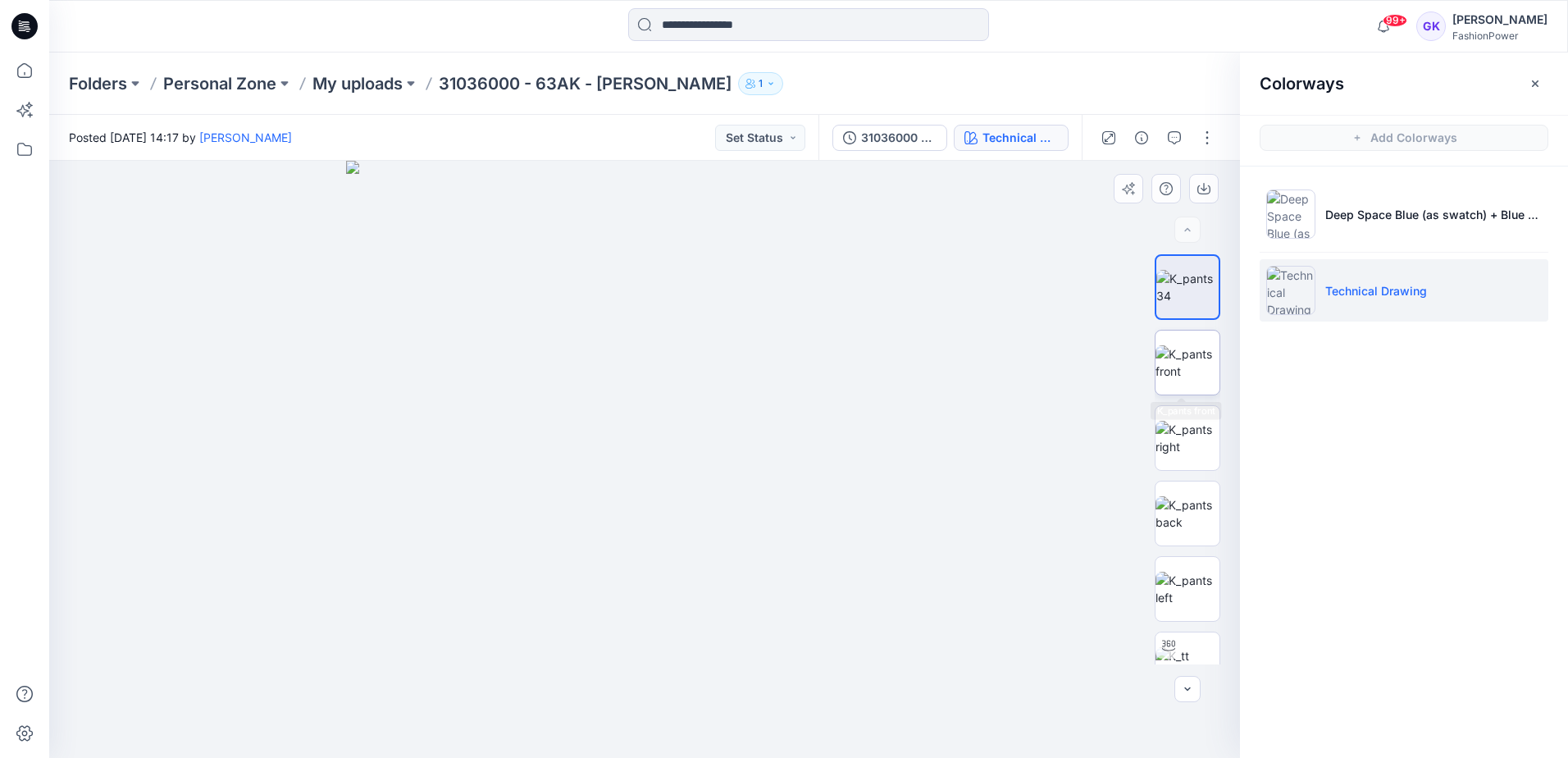
click at [1181, 360] on img at bounding box center [1187, 362] width 64 height 35
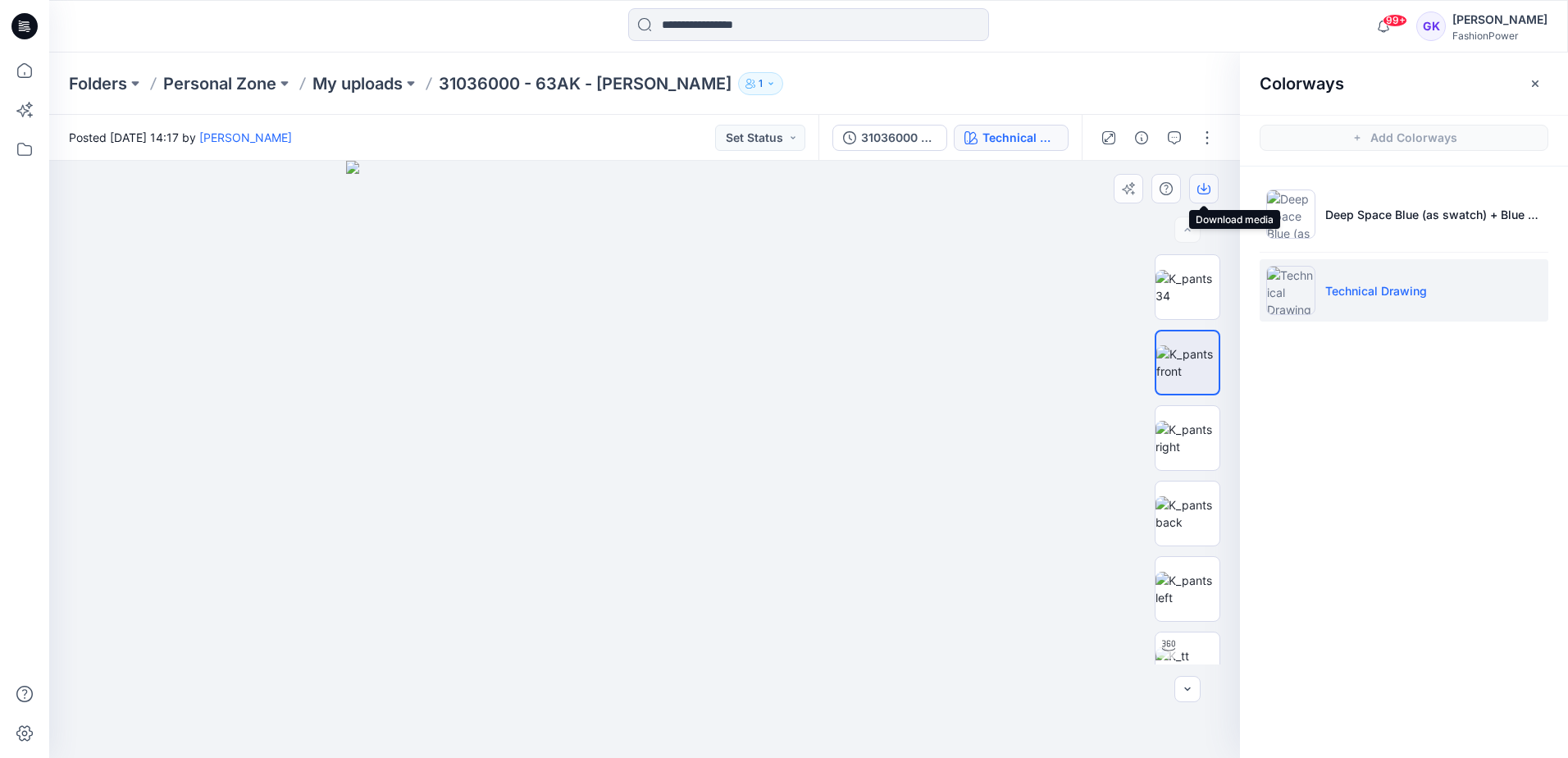
click at [1211, 191] on button "button" at bounding box center [1203, 189] width 30 height 30
click at [1171, 511] on img at bounding box center [1187, 514] width 64 height 35
click at [1210, 186] on button "button" at bounding box center [1203, 189] width 30 height 30
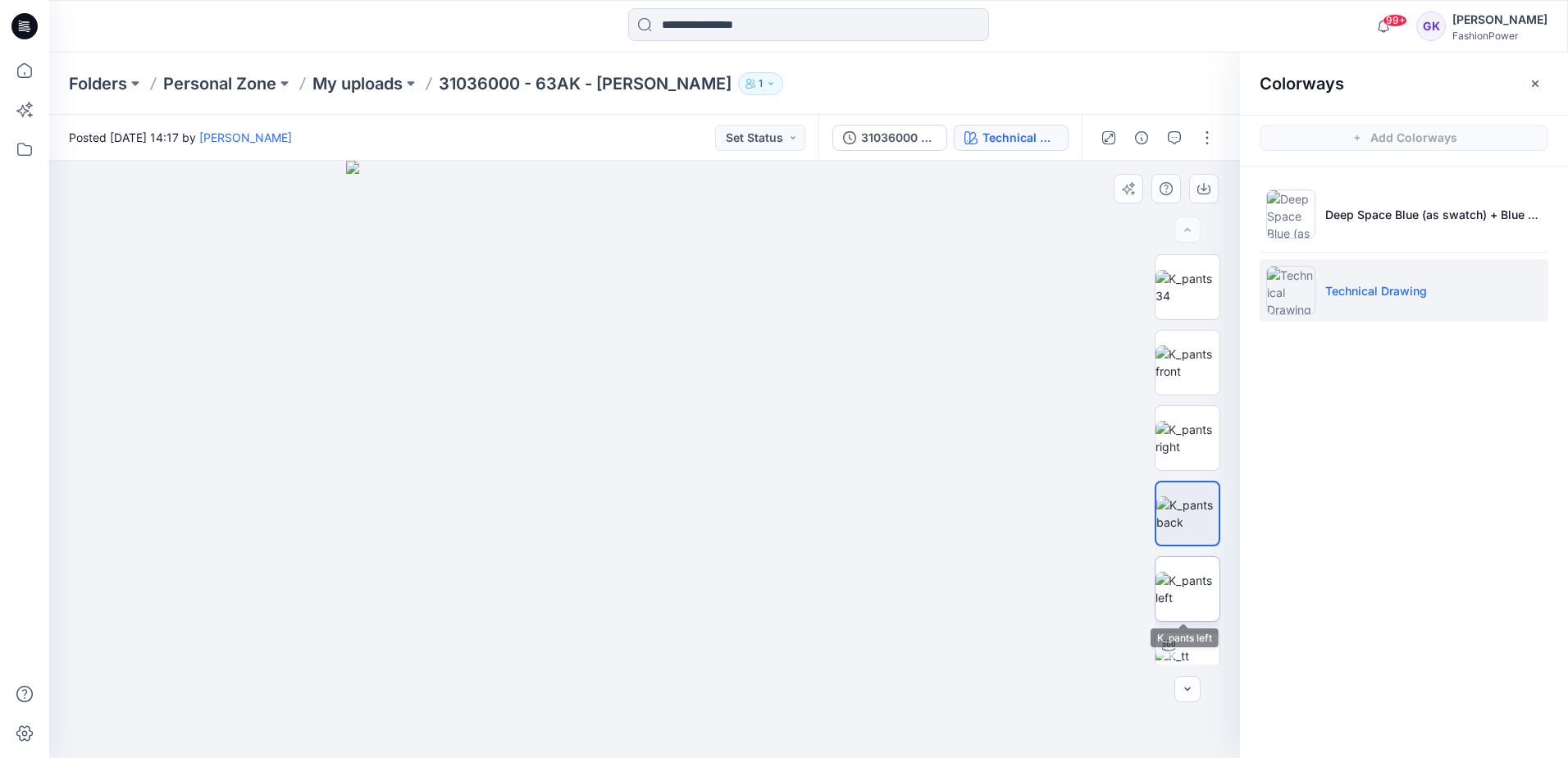
click at [1193, 607] on img at bounding box center [1187, 589] width 64 height 35
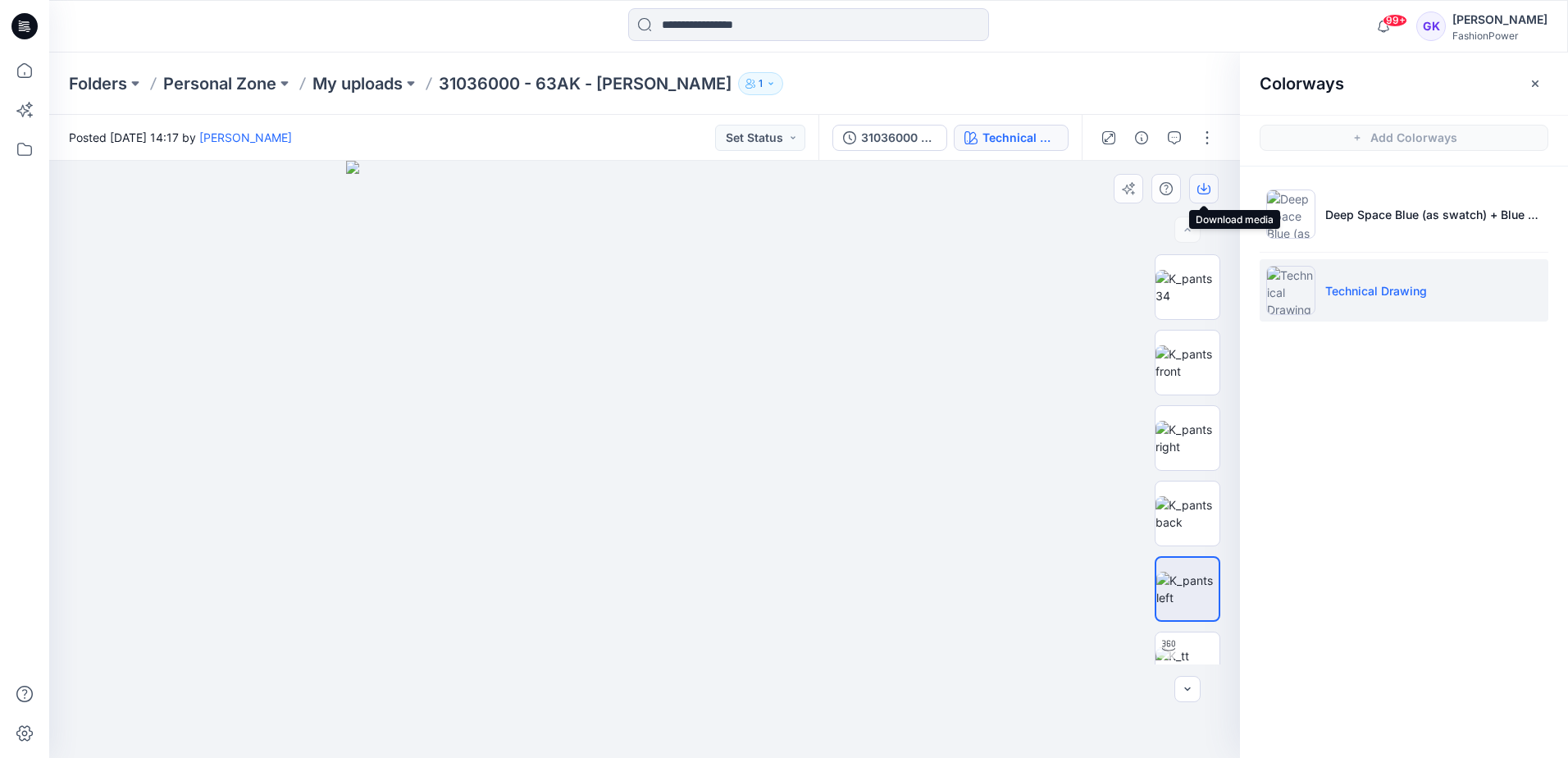
click at [1202, 180] on button "button" at bounding box center [1203, 189] width 30 height 30
click at [1415, 636] on div "Colorways Add Colorways Deep Space Blue (as swatch) + Blue Dune (as swatch) Tec…" at bounding box center [1404, 405] width 328 height 706
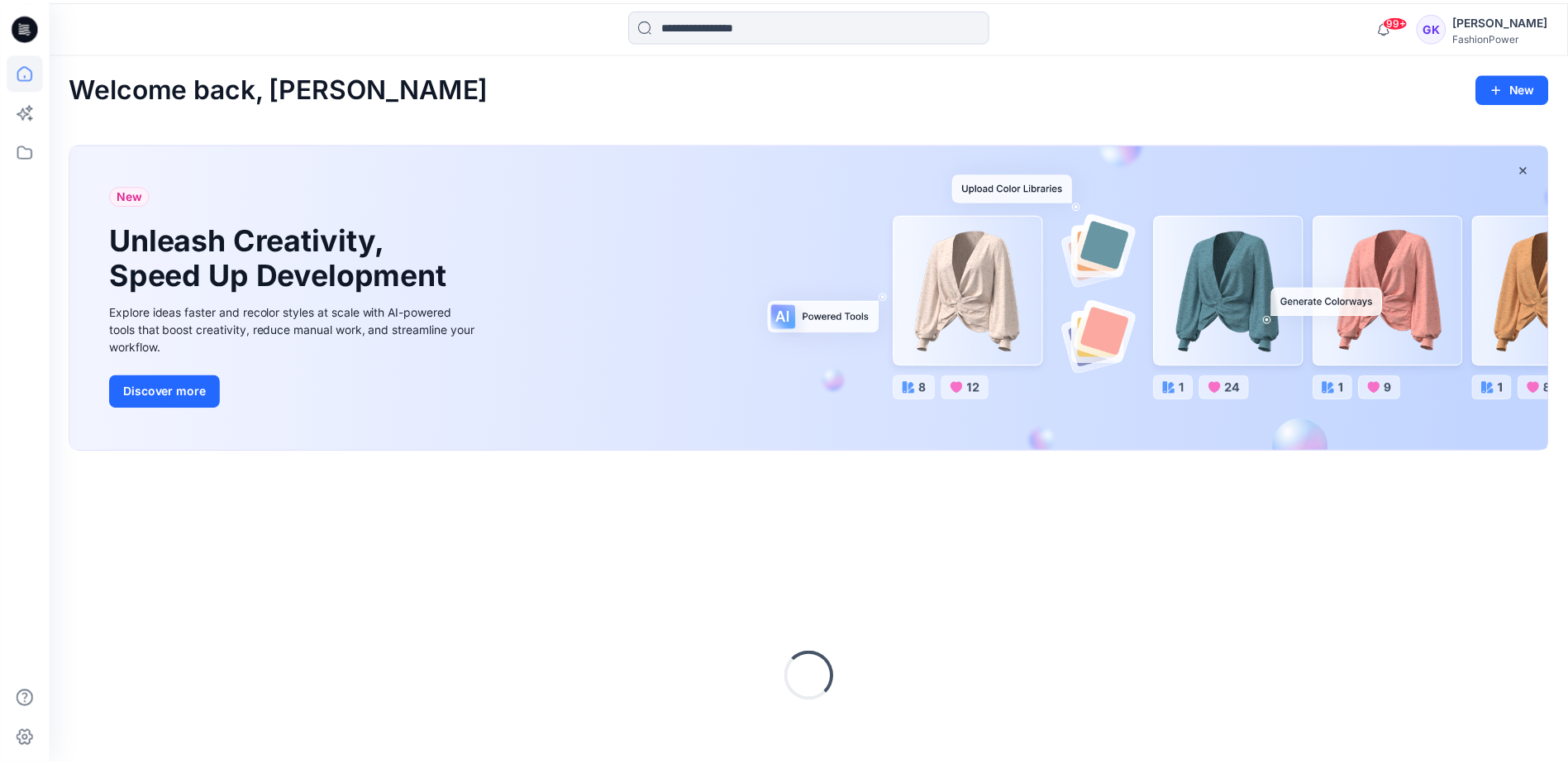
scroll to position [137, 0]
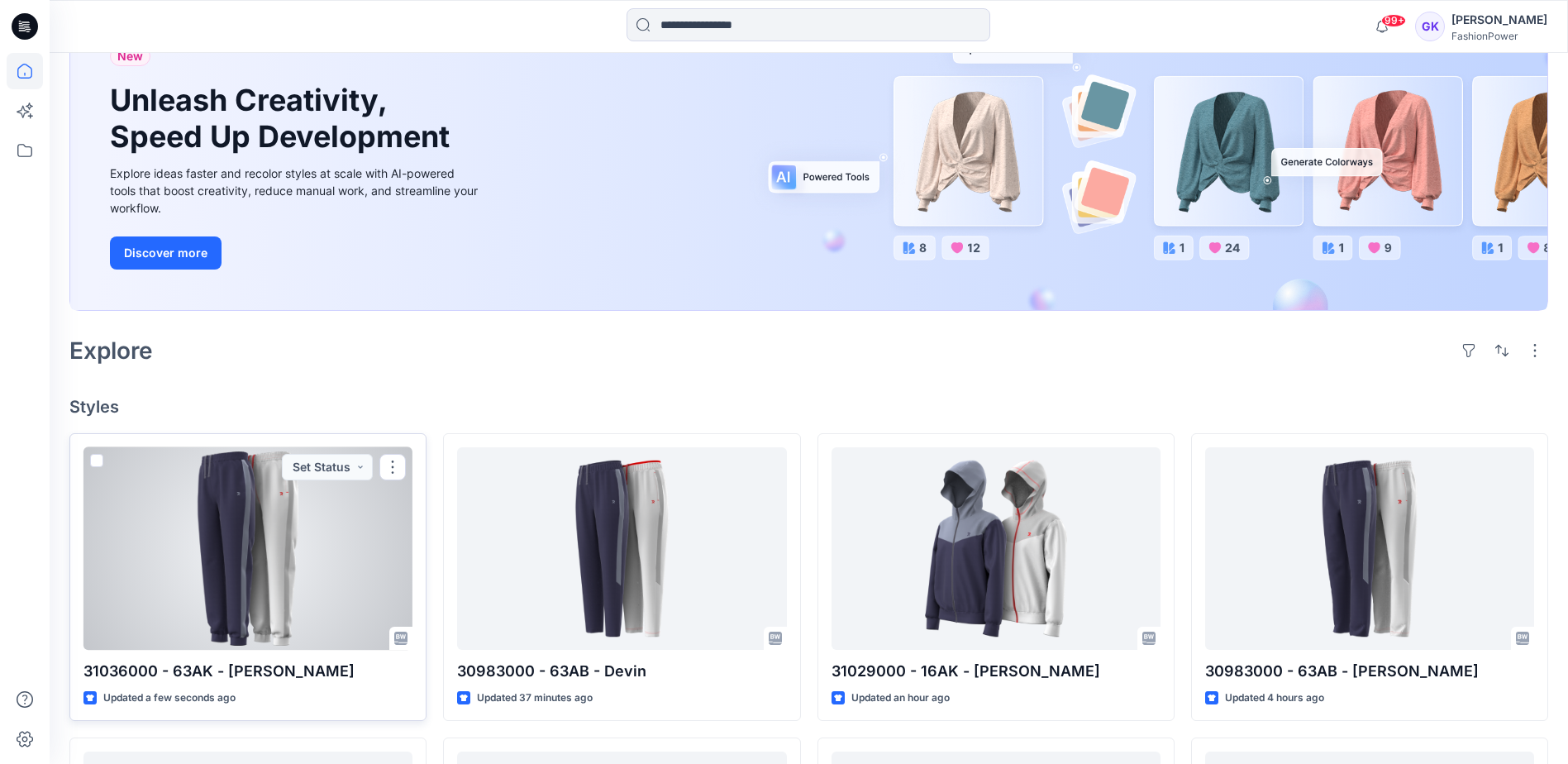
click at [279, 579] on div at bounding box center [248, 549] width 329 height 203
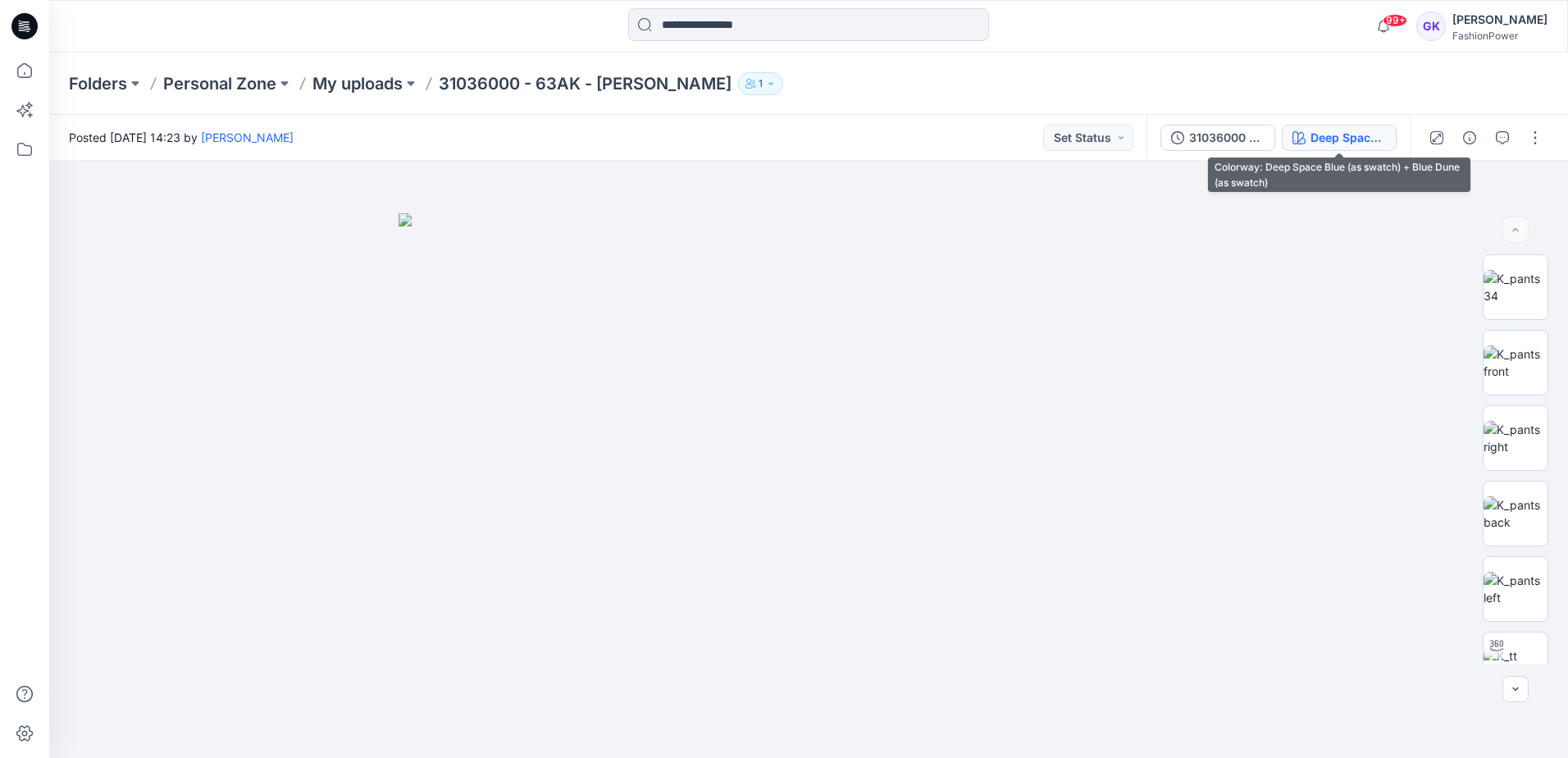
click at [1332, 135] on div "Deep Space Blue (as swatch) + Blue Dune (as swatch)" at bounding box center [1347, 137] width 75 height 18
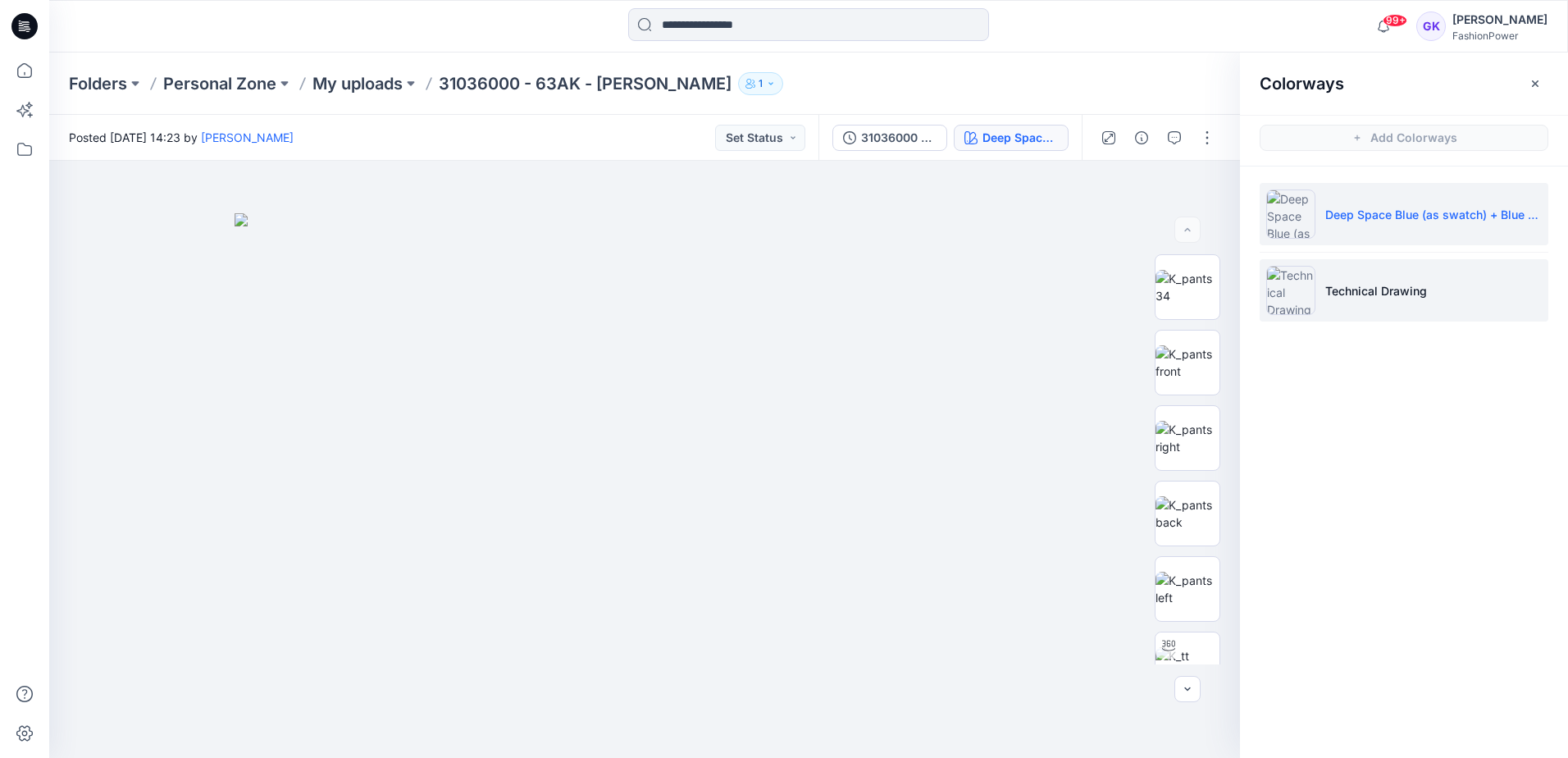
click at [1395, 268] on li "Technical Drawing" at bounding box center [1403, 290] width 288 height 63
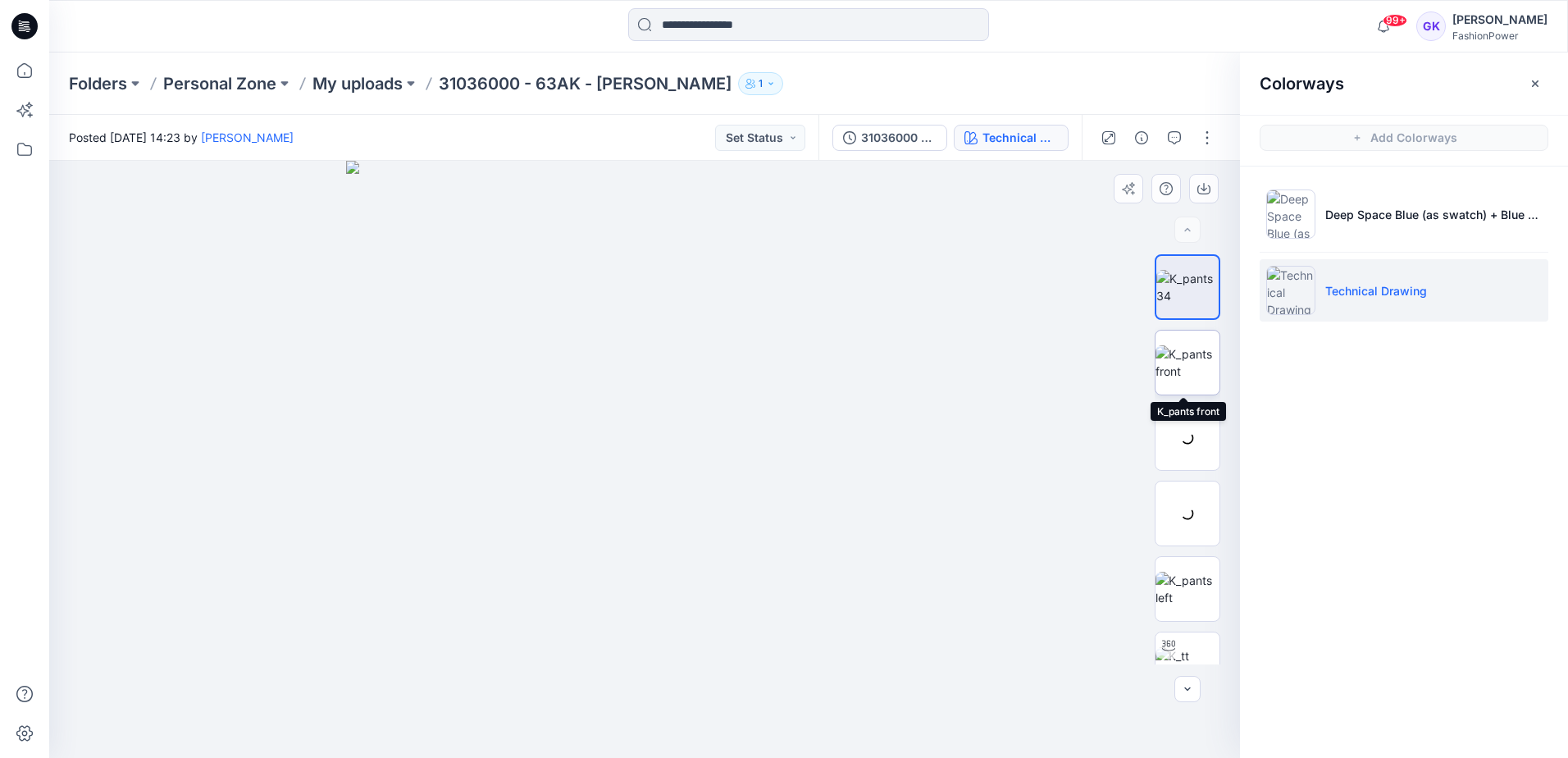
click at [1188, 360] on img at bounding box center [1187, 362] width 64 height 35
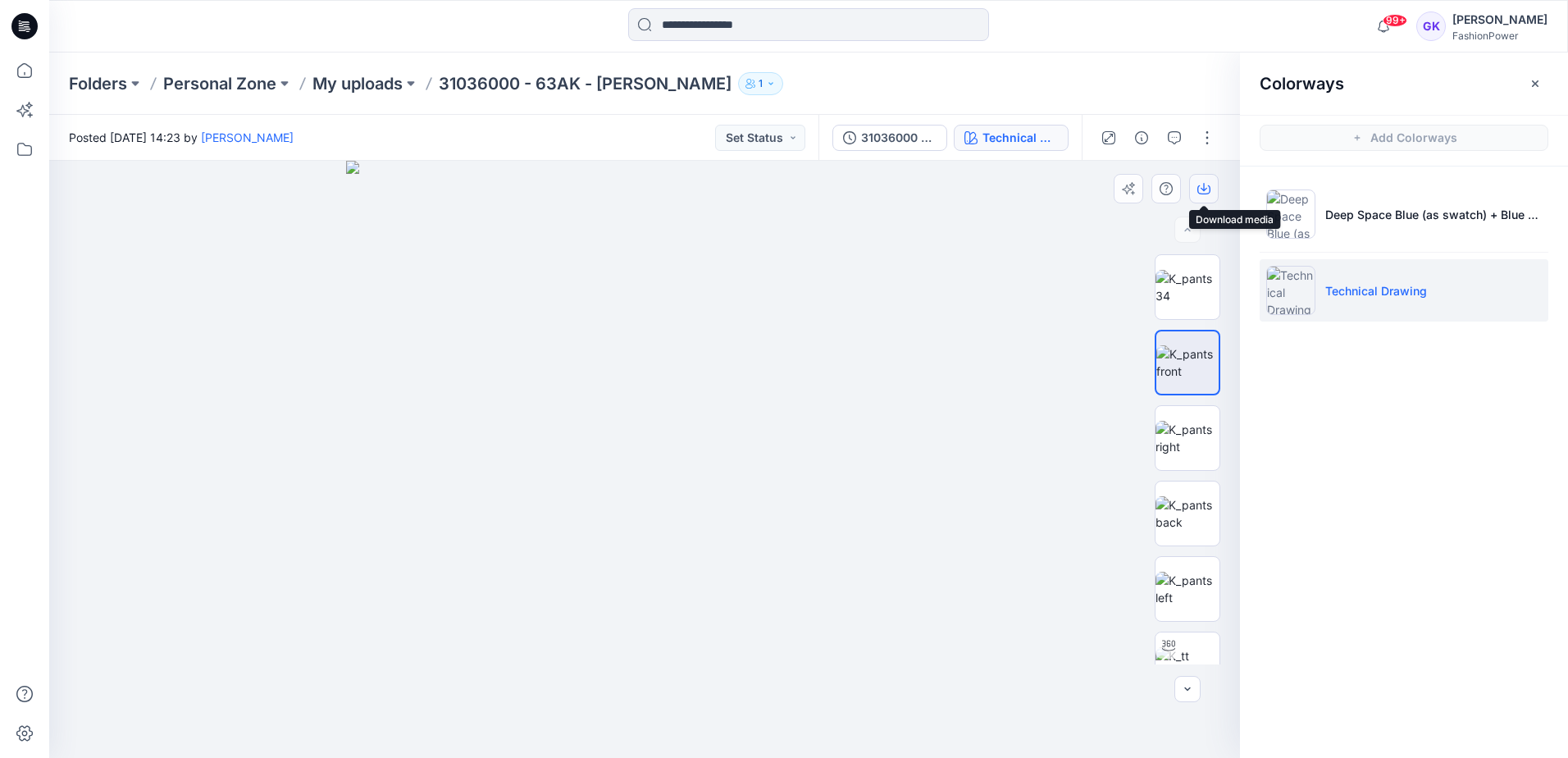
click at [1207, 189] on icon "button" at bounding box center [1204, 189] width 14 height 14
click at [1186, 518] on img at bounding box center [1187, 514] width 64 height 35
click at [1207, 190] on icon "button" at bounding box center [1204, 189] width 14 height 14
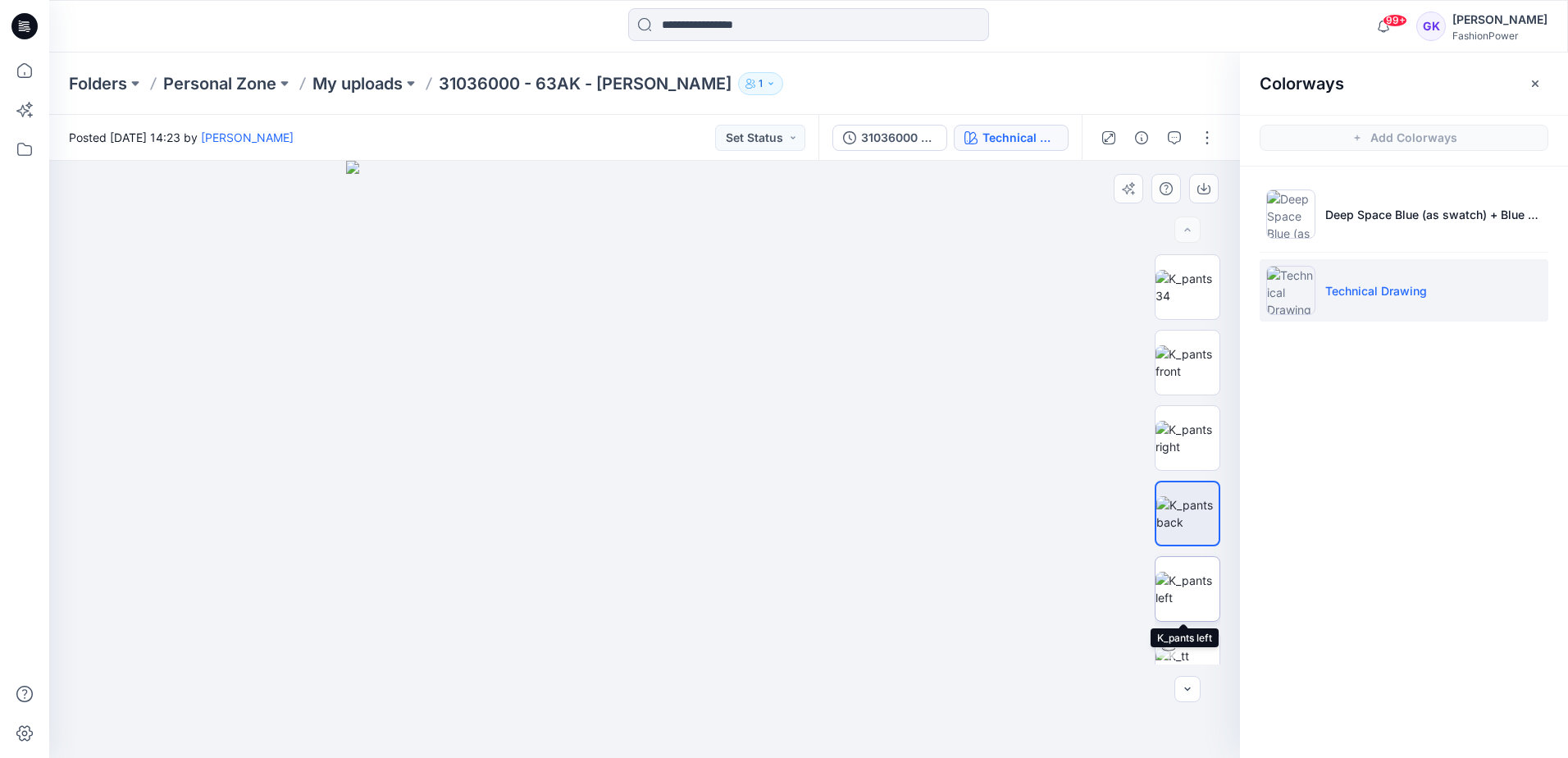
click at [1201, 593] on img at bounding box center [1187, 589] width 64 height 35
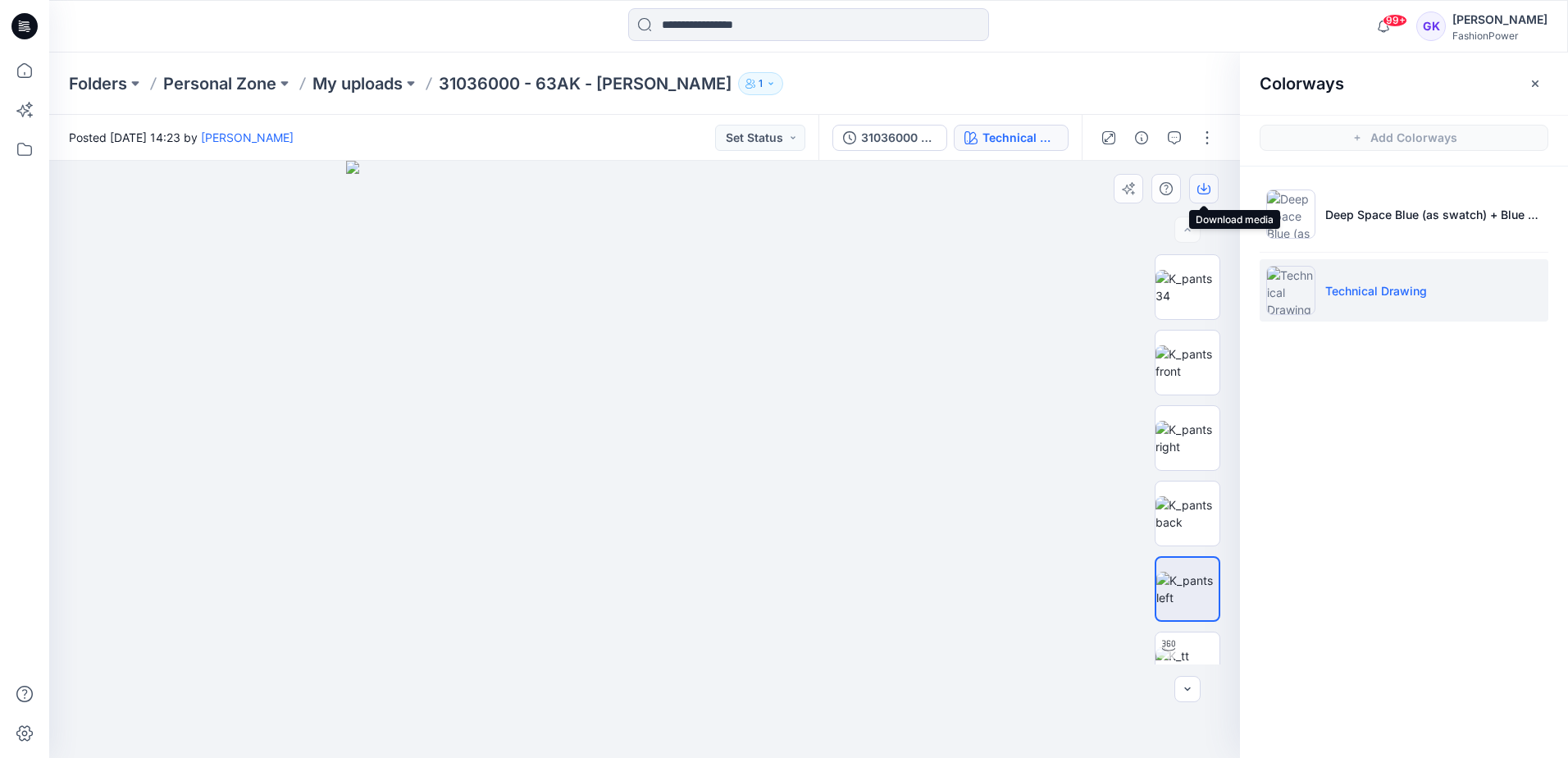
click at [1202, 190] on icon "button" at bounding box center [1203, 187] width 7 height 8
click at [354, 85] on p "My uploads" at bounding box center [357, 83] width 90 height 23
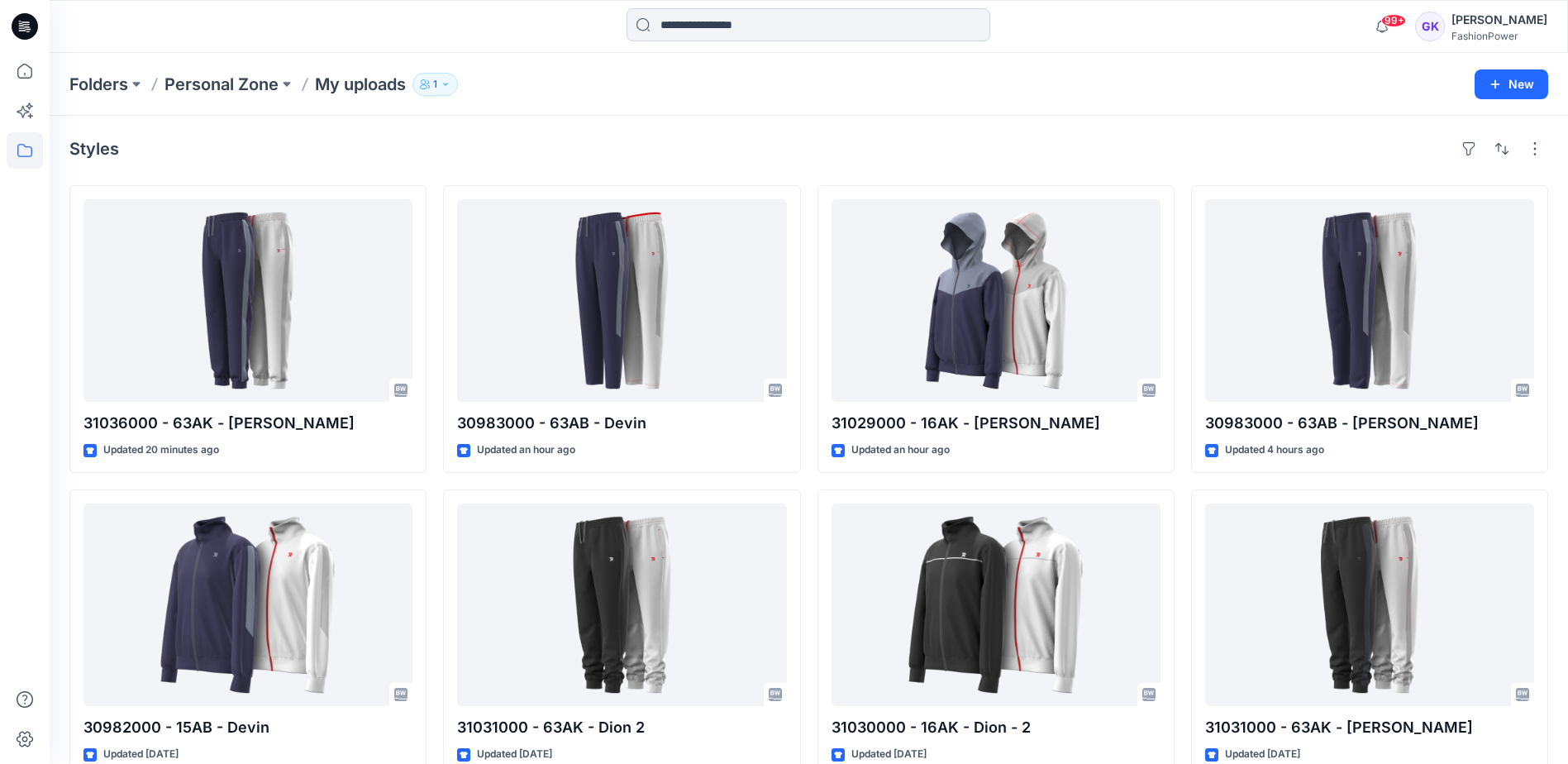
click at [720, 36] on input at bounding box center [808, 25] width 364 height 33
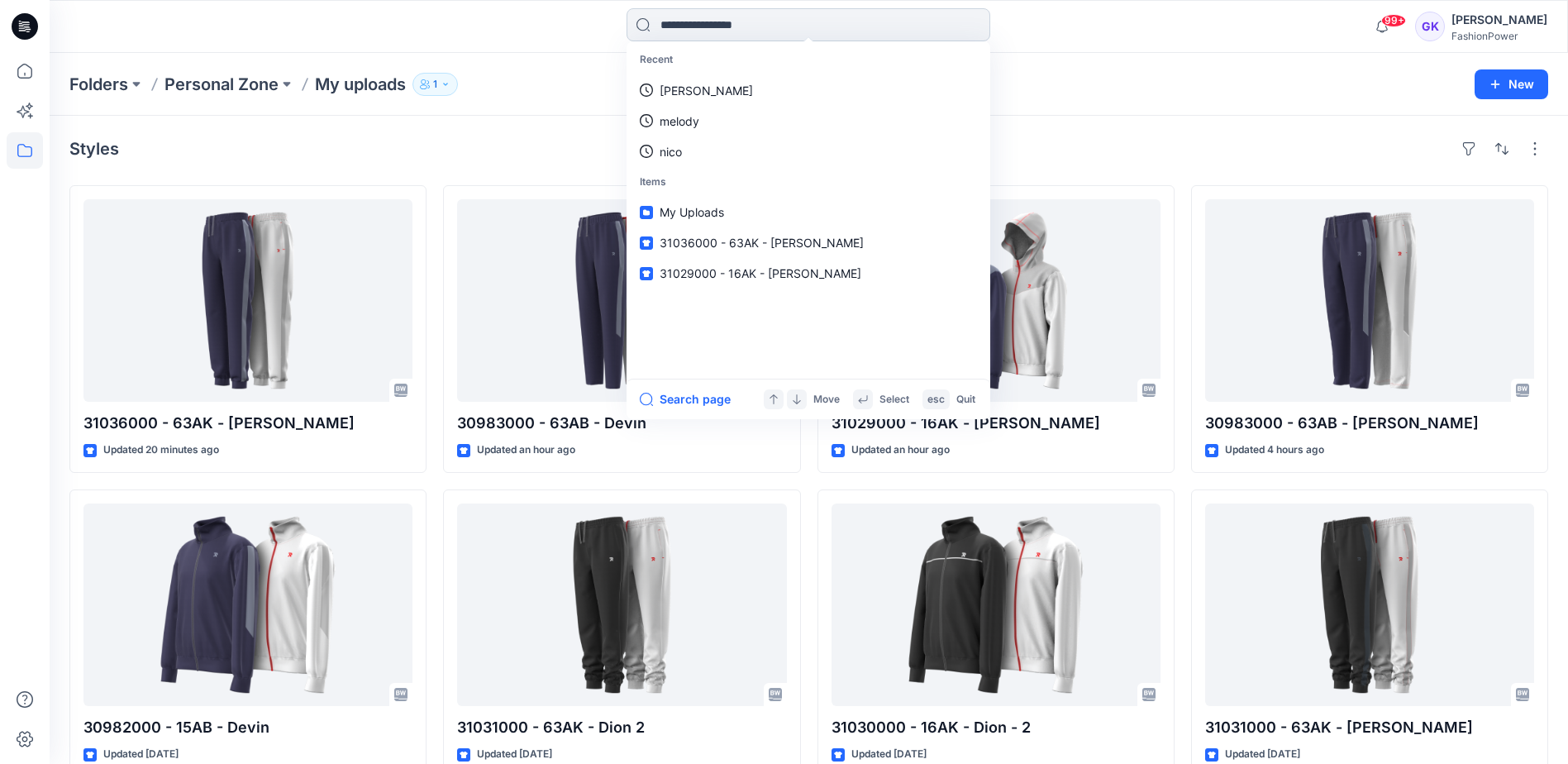
type input "*"
type input "*****"
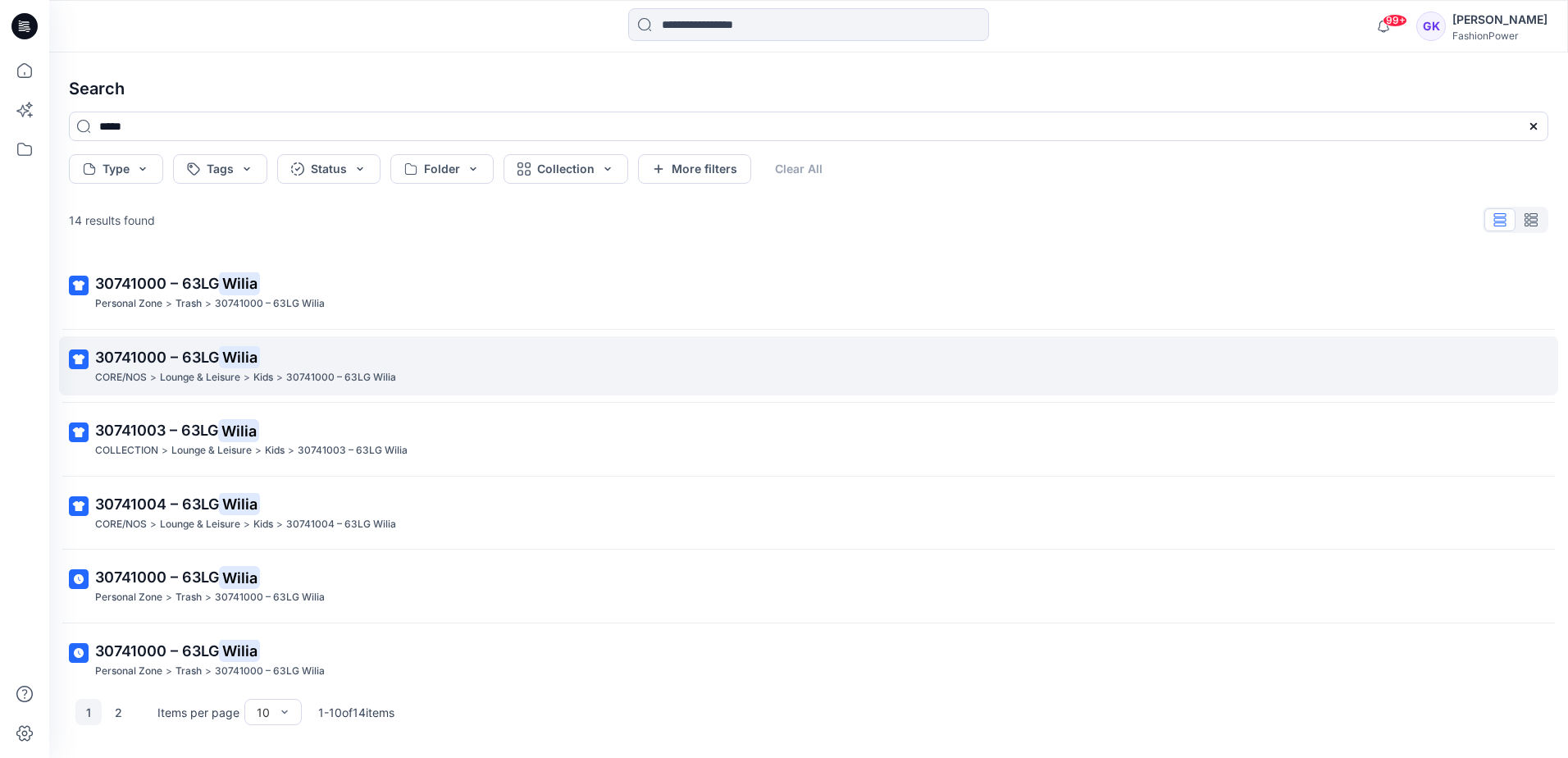
click at [156, 355] on span "30741000 – 63LG" at bounding box center [156, 357] width 123 height 17
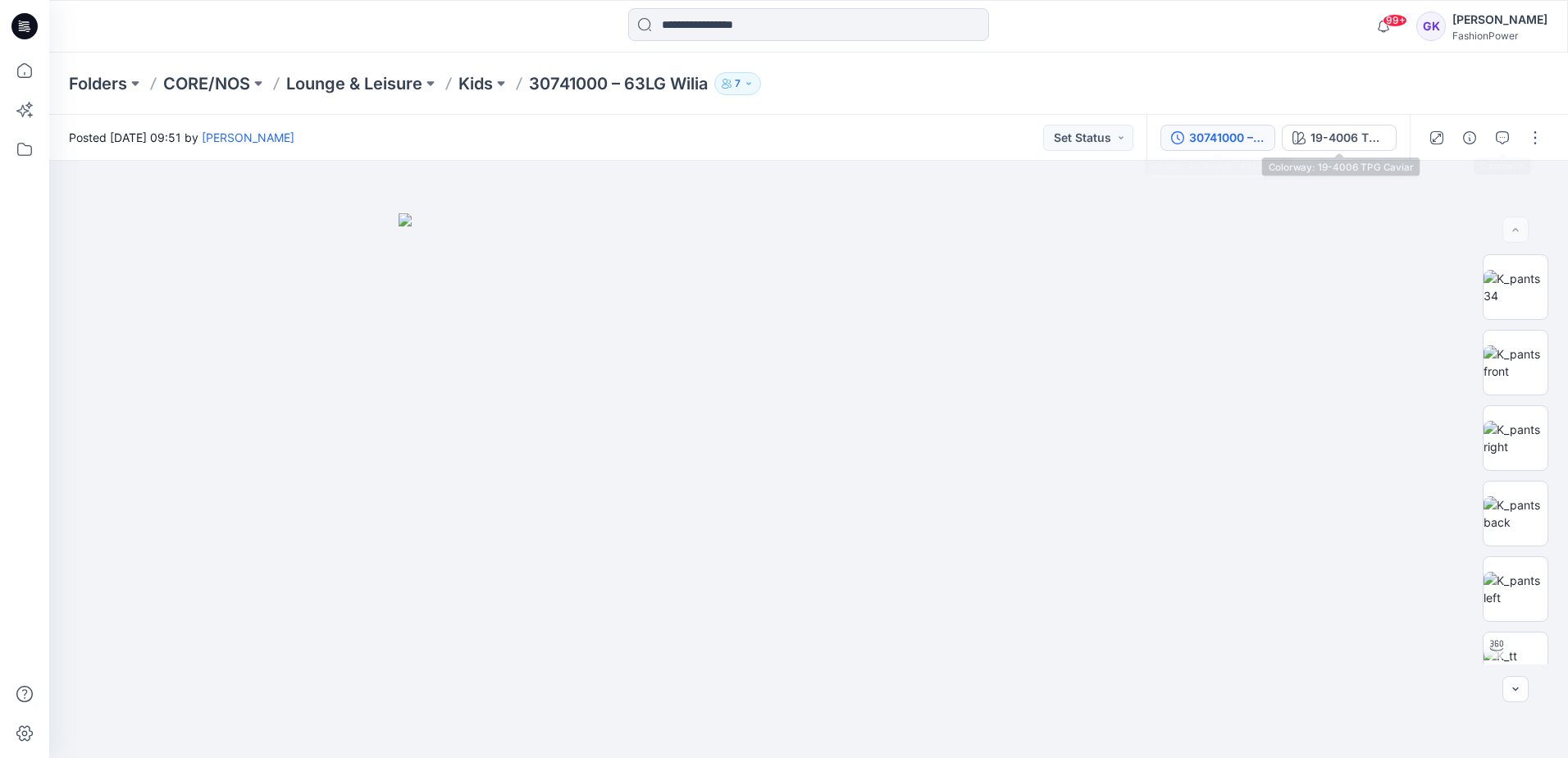
click at [1264, 138] on div "30741000 – 63LG Wilia" at bounding box center [1226, 137] width 75 height 18
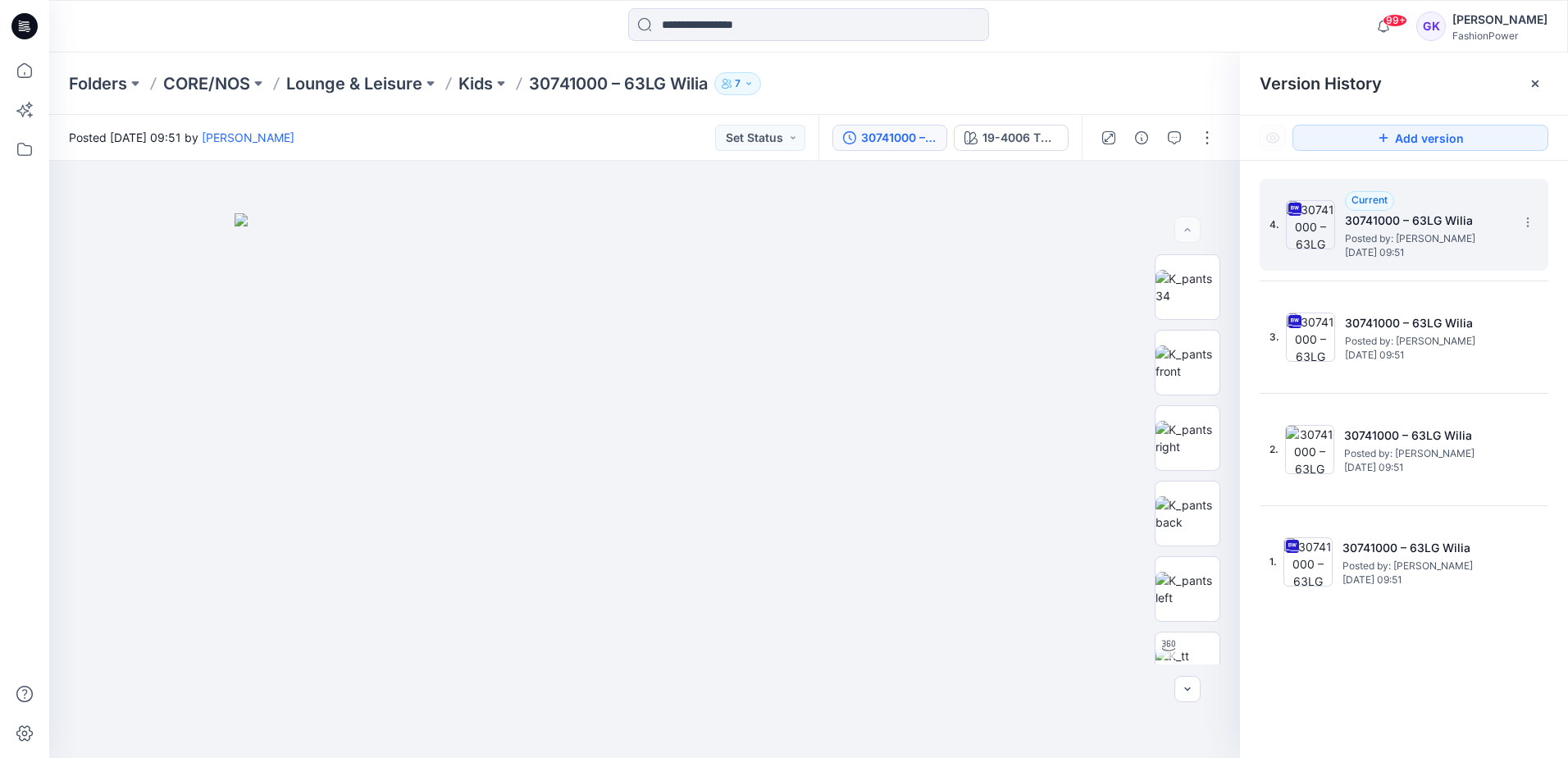
click at [1529, 207] on div "4. Current 30741000 – 63LG Wilia Posted by: Olga Brooke Tuesday, March 25, 2025…" at bounding box center [1403, 224] width 288 height 92
click at [1527, 224] on icon at bounding box center [1528, 222] width 14 height 14
click at [1408, 255] on span "Download Source BW File" at bounding box center [1445, 254] width 137 height 19
click at [1395, 666] on div "4. Current 30741000 – 63LG Wilia Posted by: Olga Brooke Tuesday, March 25, 2025…" at bounding box center [1404, 471] width 328 height 621
drag, startPoint x: 534, startPoint y: 77, endPoint x: 714, endPoint y: 84, distance: 180.1
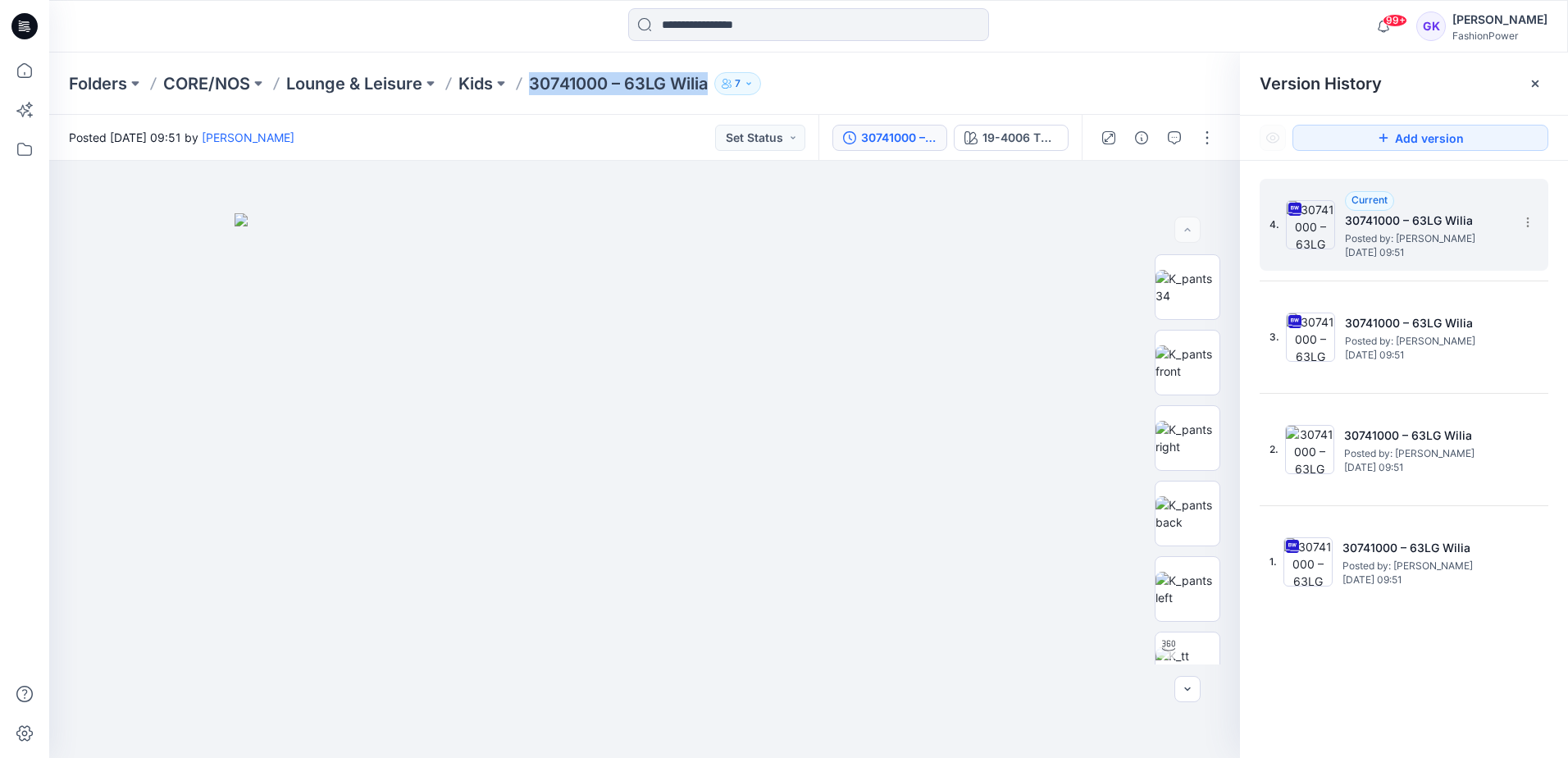
click at [714, 84] on div "Folders CORE/NOS Lounge & Leisure Kids 30741000 – 63LG Wilia 7" at bounding box center [744, 83] width 1351 height 23
copy p "30741000 – 63LG Wilia"
click at [989, 143] on div "19-4006 TPG Caviar" at bounding box center [1020, 137] width 75 height 18
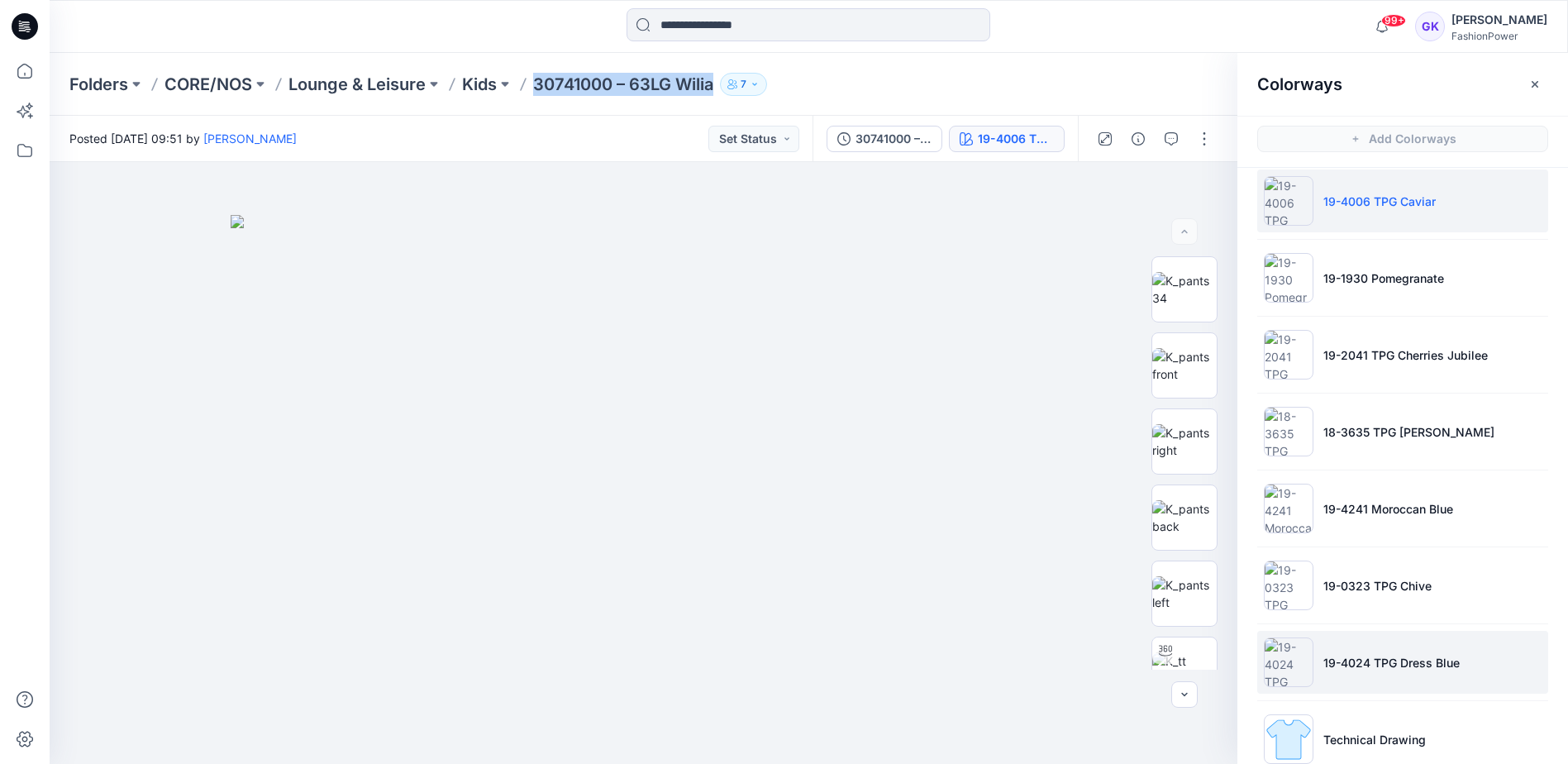
scroll to position [46, 0]
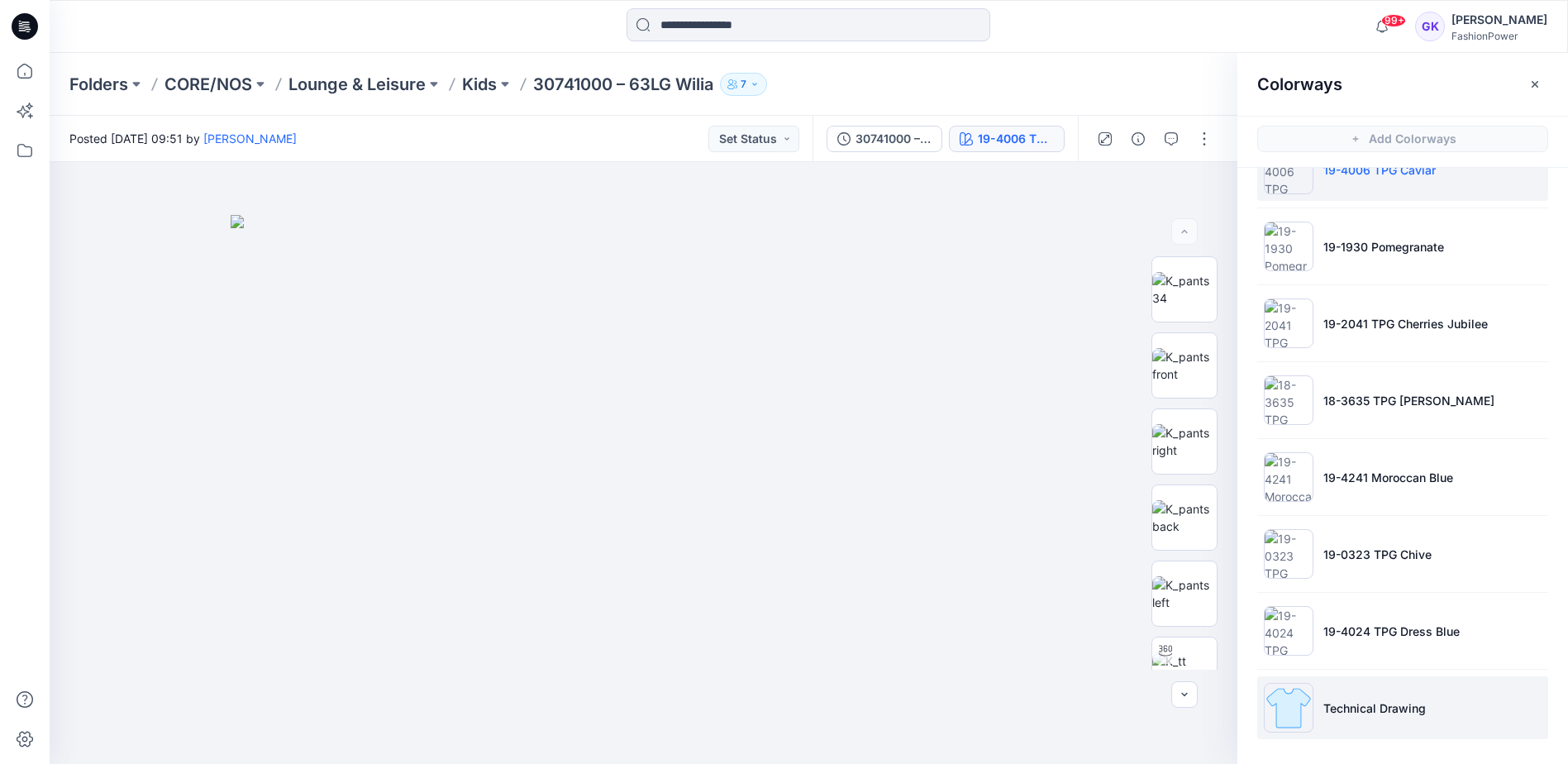
click at [1398, 720] on li "Technical Drawing" at bounding box center [1403, 708] width 291 height 63
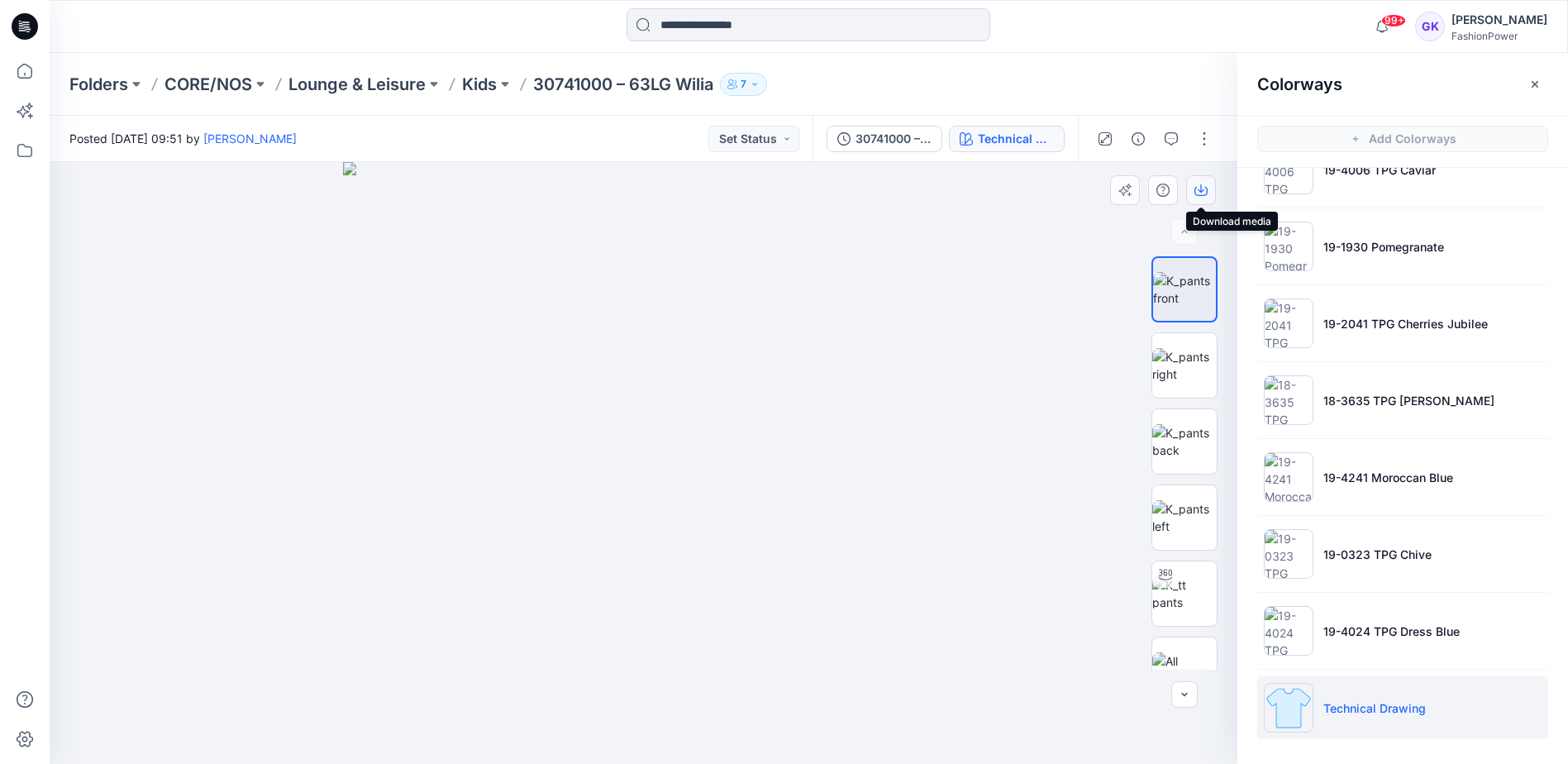
click at [1202, 184] on icon "button" at bounding box center [1201, 190] width 14 height 14
